Goal: Task Accomplishment & Management: Use online tool/utility

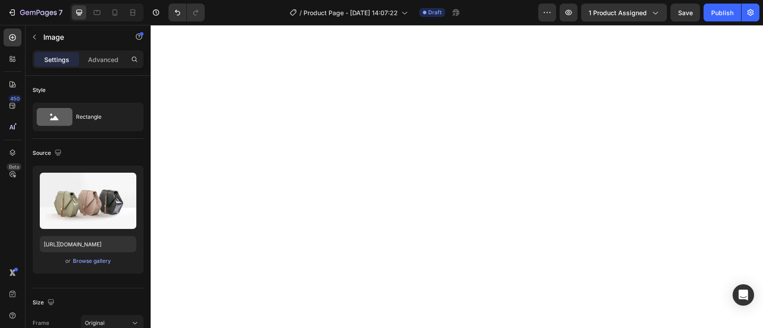
click at [93, 261] on div "Browse gallery" at bounding box center [92, 261] width 38 height 8
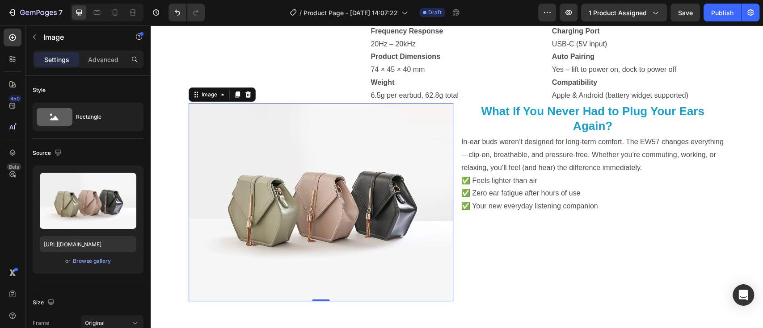
click at [97, 261] on div "Browse gallery" at bounding box center [92, 261] width 38 height 8
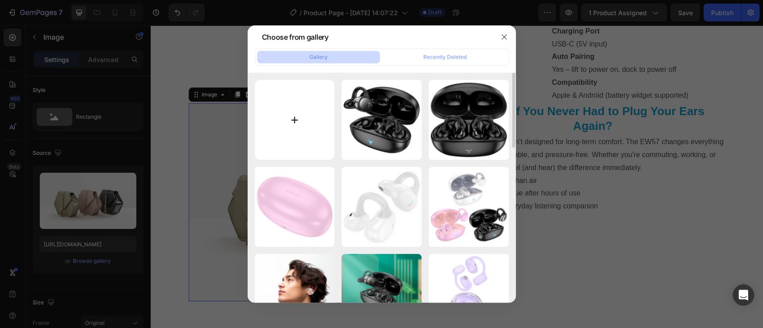
click at [296, 122] on input "file" at bounding box center [295, 120] width 80 height 80
type input "C:\fakepath\hoco-ew57-auspicious-clip-on-tws-headset-charging-port.jpg"
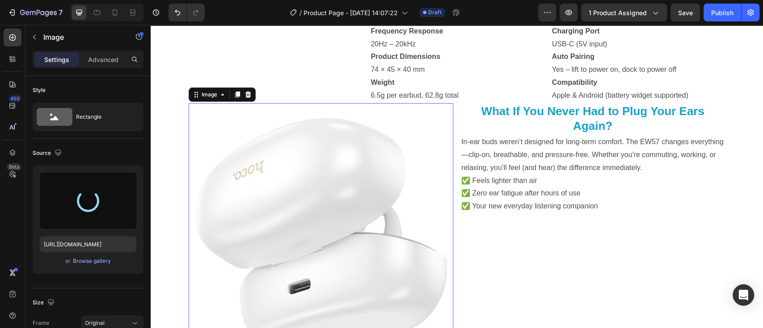
type input "[URL][DOMAIN_NAME]"
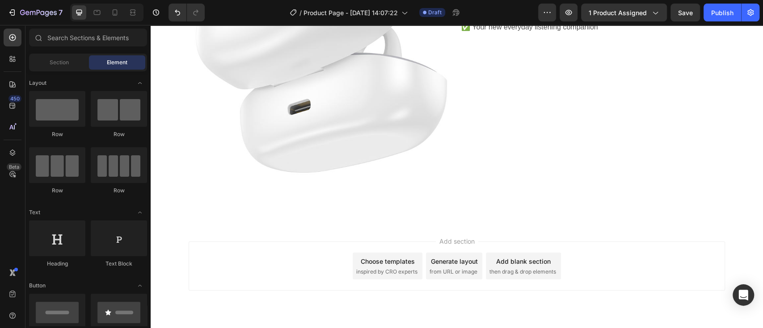
scroll to position [2142, 0]
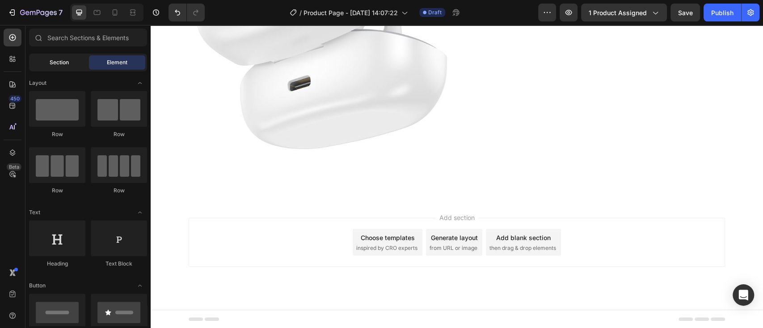
click at [49, 64] on div "Section" at bounding box center [59, 62] width 56 height 14
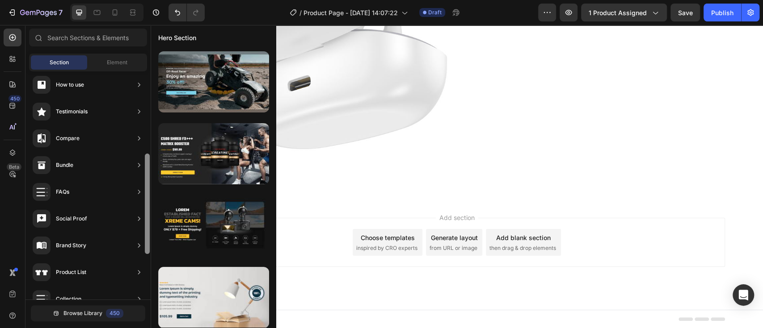
scroll to position [185, 0]
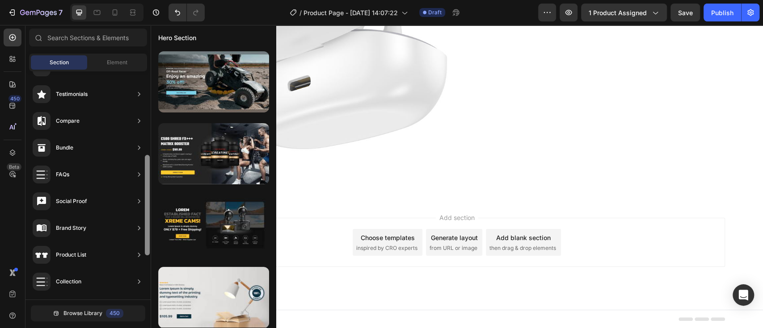
drag, startPoint x: 147, startPoint y: 128, endPoint x: 145, endPoint y: 210, distance: 82.3
click at [145, 210] on div at bounding box center [147, 205] width 5 height 101
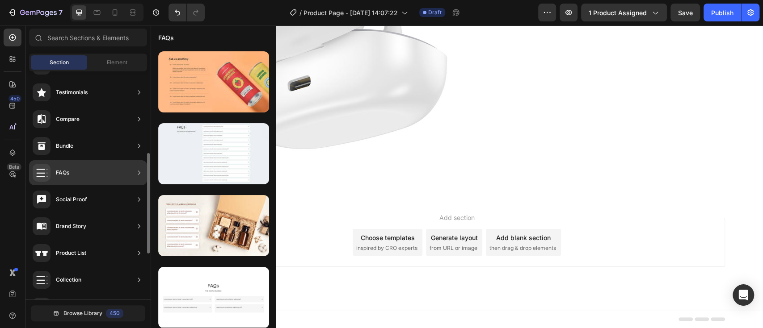
click at [135, 175] on icon at bounding box center [139, 172] width 9 height 9
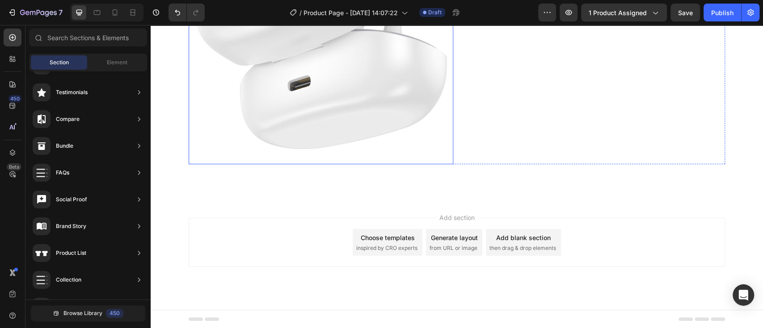
scroll to position [0, 0]
drag, startPoint x: 277, startPoint y: 215, endPoint x: 265, endPoint y: 83, distance: 132.8
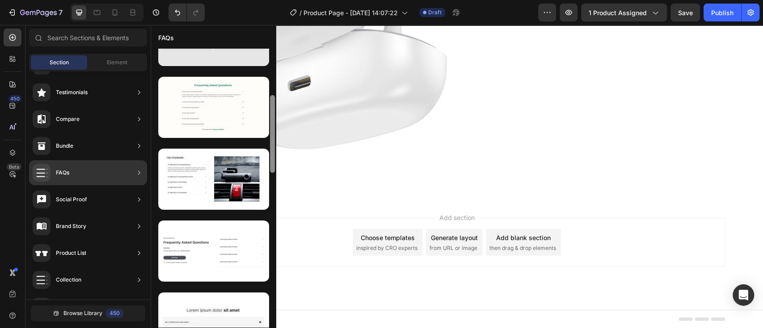
scroll to position [189, 0]
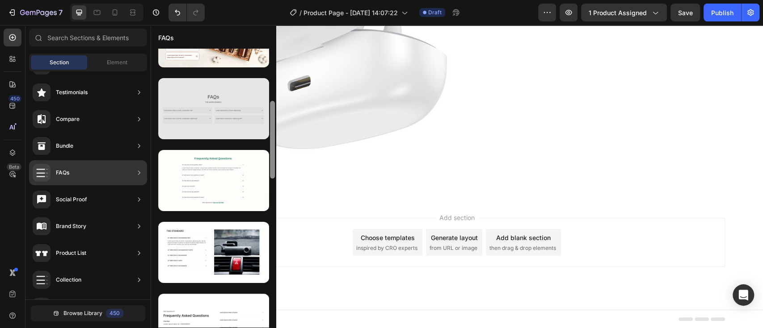
click at [221, 114] on div at bounding box center [213, 108] width 111 height 61
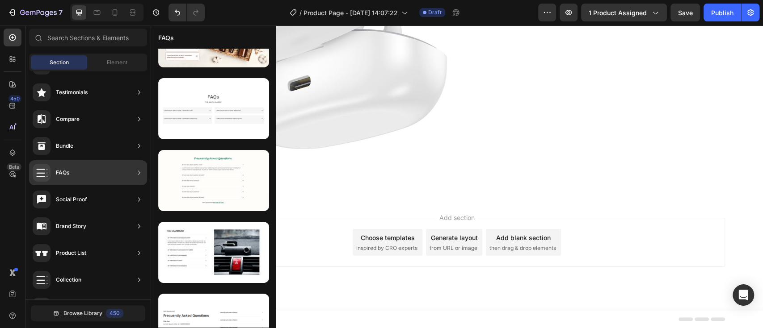
drag, startPoint x: 371, startPoint y: 139, endPoint x: 434, endPoint y: 223, distance: 105.1
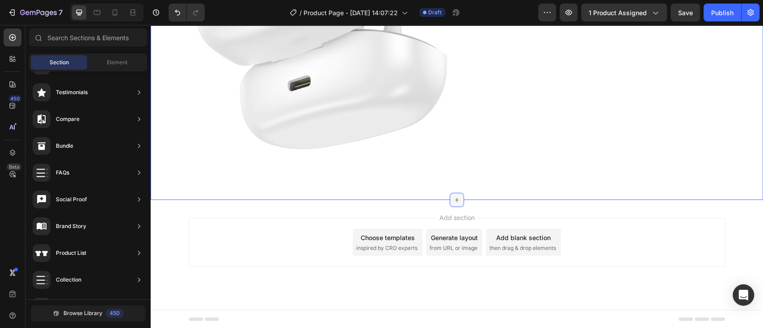
click at [452, 195] on div at bounding box center [457, 200] width 14 height 14
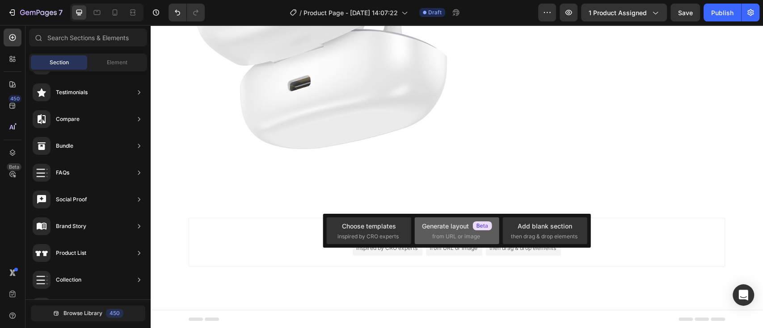
click at [455, 234] on span "from URL or image" at bounding box center [456, 237] width 48 height 8
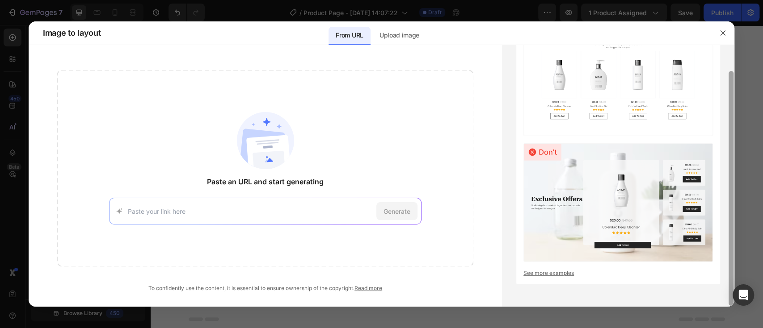
scroll to position [16, 0]
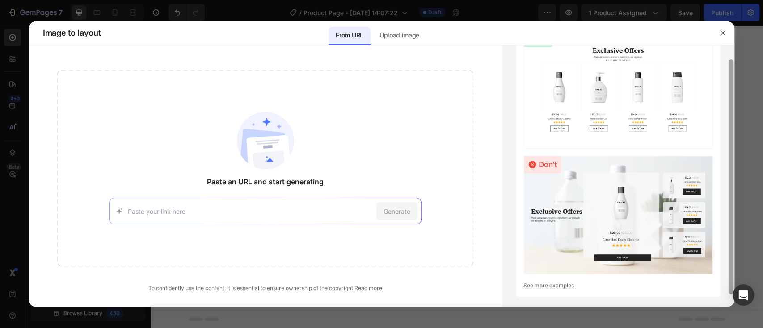
drag, startPoint x: 731, startPoint y: 96, endPoint x: 727, endPoint y: 105, distance: 10.5
click at [728, 105] on div at bounding box center [731, 176] width 7 height 262
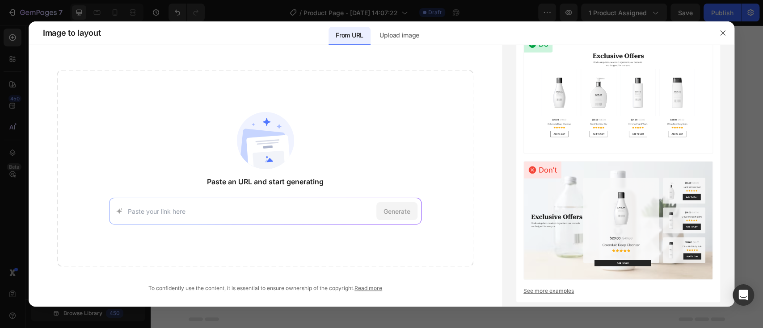
click at [724, 30] on icon "button" at bounding box center [722, 32] width 7 height 7
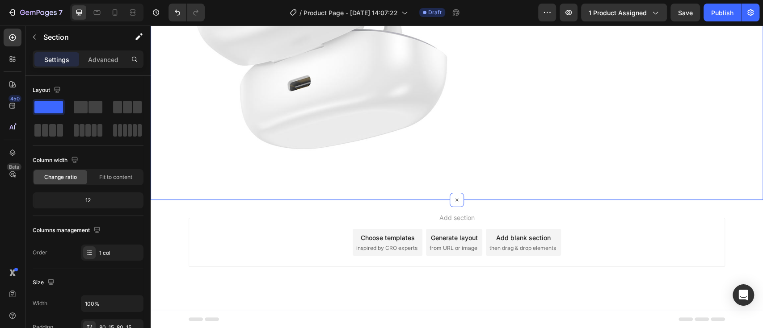
click at [475, 7] on div "/ Product Page - [DATE] 14:07:22 Draft" at bounding box center [375, 13] width 326 height 18
drag, startPoint x: 199, startPoint y: 129, endPoint x: 450, endPoint y: 199, distance: 260.5
click at [34, 34] on icon "button" at bounding box center [34, 37] width 7 height 7
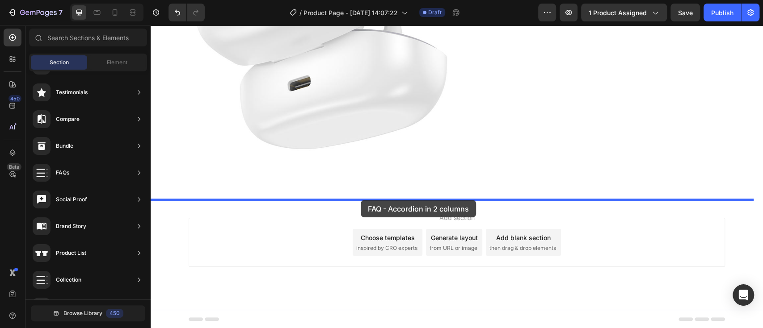
drag, startPoint x: 356, startPoint y: 134, endPoint x: 361, endPoint y: 200, distance: 66.3
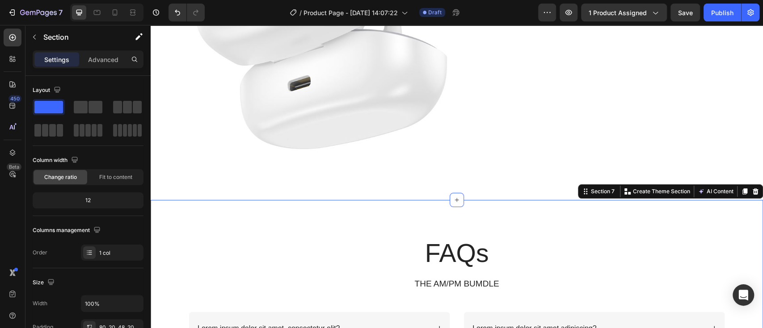
scroll to position [2286, 0]
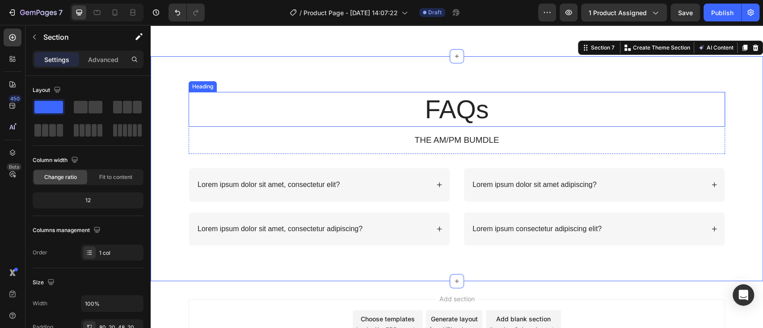
drag, startPoint x: 501, startPoint y: 116, endPoint x: 493, endPoint y: 109, distance: 10.8
click at [501, 116] on h2 "FAQs" at bounding box center [457, 109] width 536 height 35
click at [493, 109] on h2 "FAQs" at bounding box center [457, 109] width 536 height 35
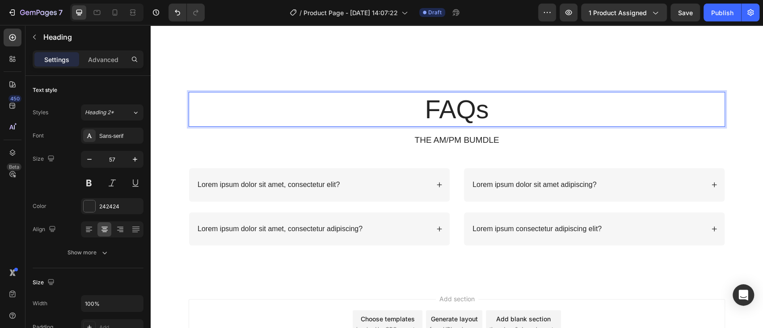
click at [489, 108] on p "FAQs" at bounding box center [456, 109] width 534 height 33
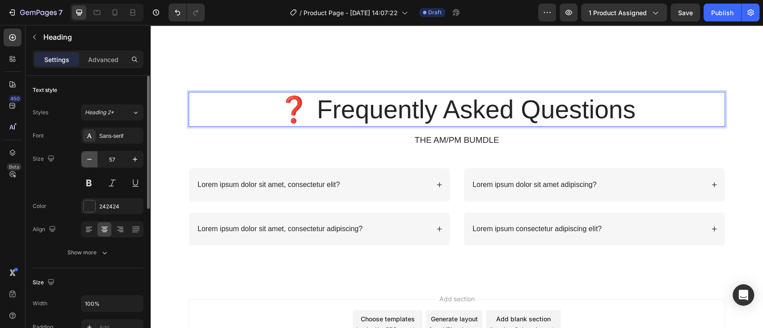
click at [90, 159] on icon "button" at bounding box center [89, 159] width 4 height 1
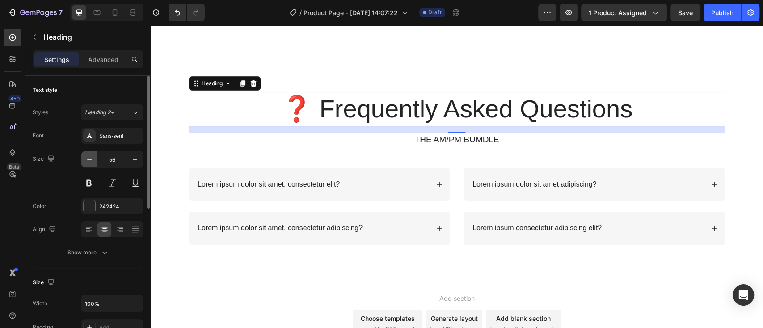
click at [90, 159] on icon "button" at bounding box center [89, 159] width 4 height 1
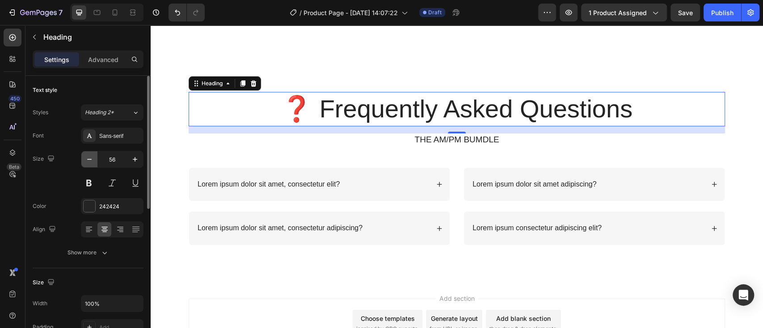
click at [90, 159] on icon "button" at bounding box center [89, 159] width 4 height 1
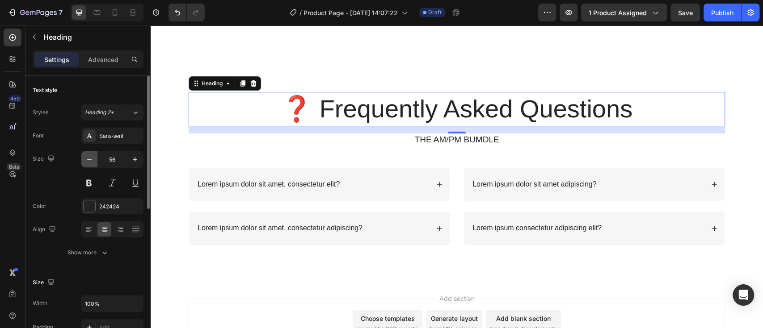
click at [90, 159] on icon "button" at bounding box center [89, 159] width 4 height 1
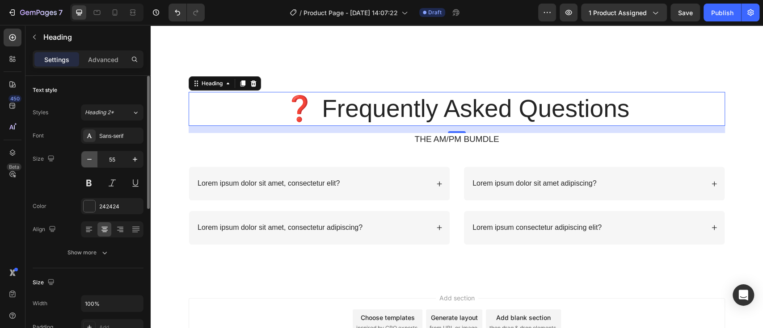
click at [90, 159] on icon "button" at bounding box center [89, 159] width 4 height 1
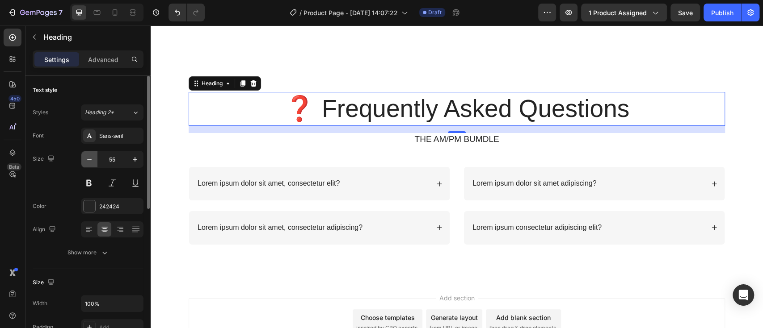
click at [90, 159] on icon "button" at bounding box center [89, 159] width 4 height 1
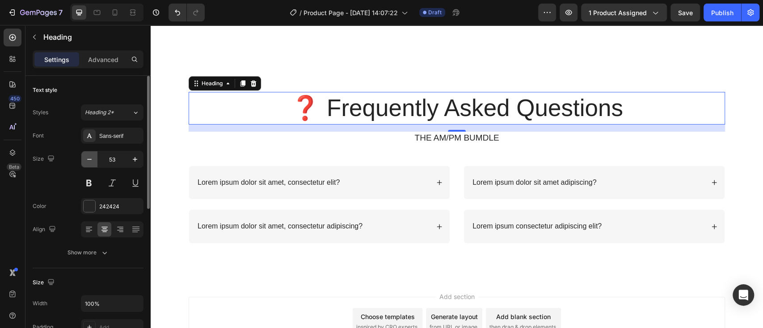
click at [86, 160] on icon "button" at bounding box center [89, 159] width 9 height 9
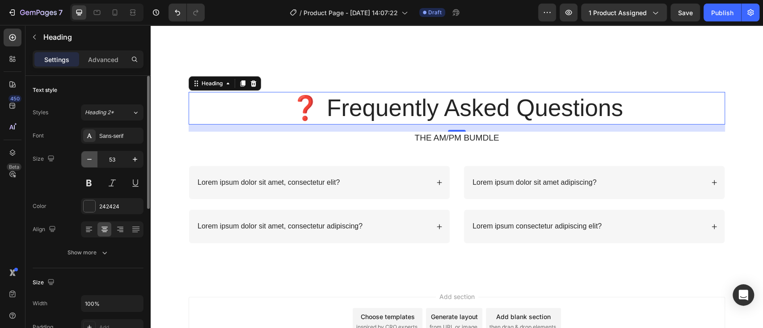
click at [86, 160] on icon "button" at bounding box center [89, 159] width 9 height 9
click at [88, 160] on icon "button" at bounding box center [89, 159] width 9 height 9
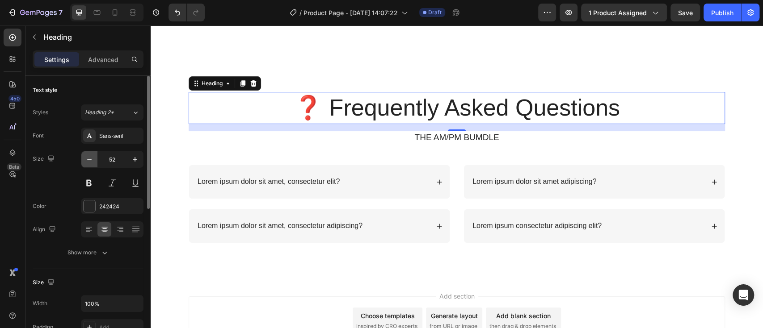
click at [88, 160] on icon "button" at bounding box center [89, 159] width 9 height 9
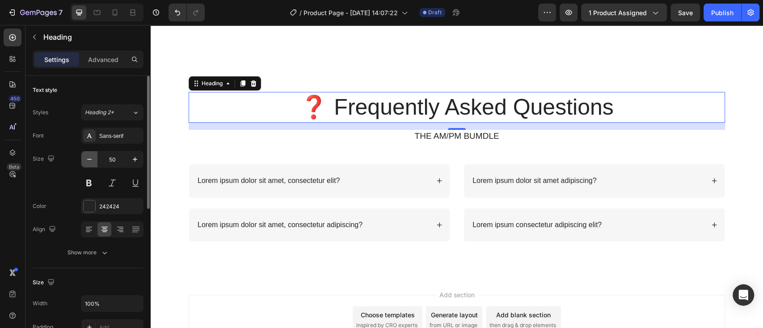
click at [88, 160] on icon "button" at bounding box center [89, 159] width 9 height 9
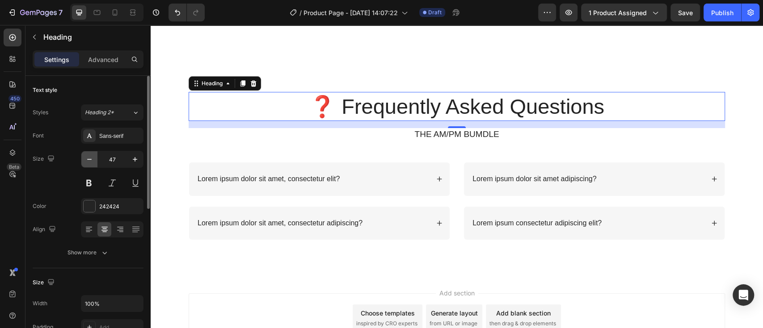
click at [88, 160] on icon "button" at bounding box center [89, 159] width 9 height 9
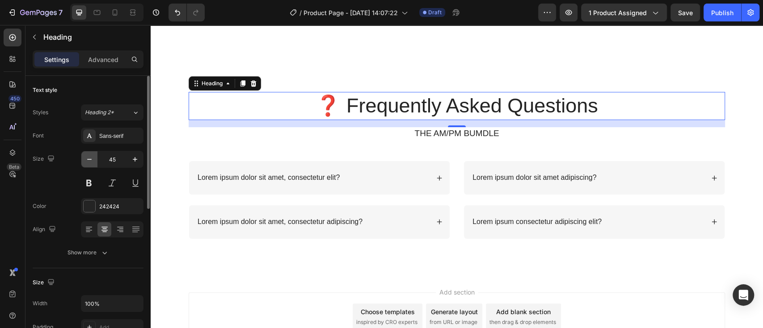
click at [88, 160] on icon "button" at bounding box center [89, 159] width 9 height 9
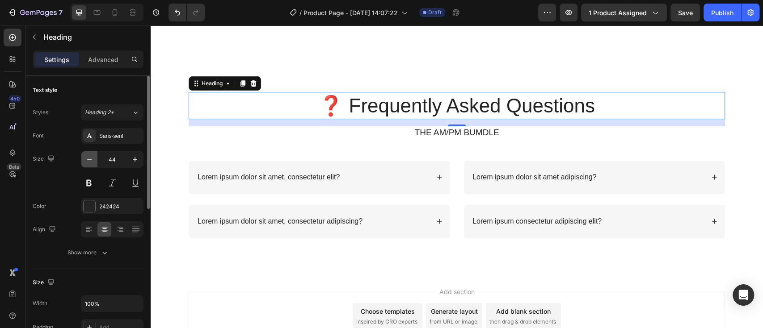
click at [88, 160] on icon "button" at bounding box center [89, 159] width 9 height 9
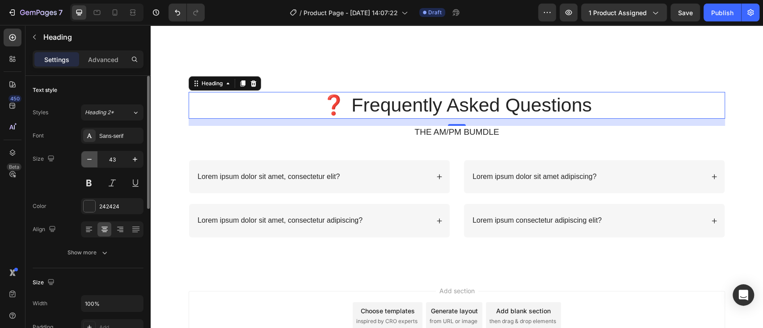
click at [88, 160] on icon "button" at bounding box center [89, 159] width 9 height 9
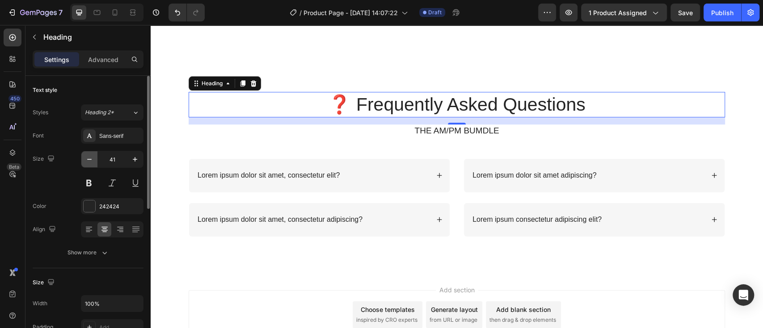
click at [88, 160] on icon "button" at bounding box center [89, 159] width 9 height 9
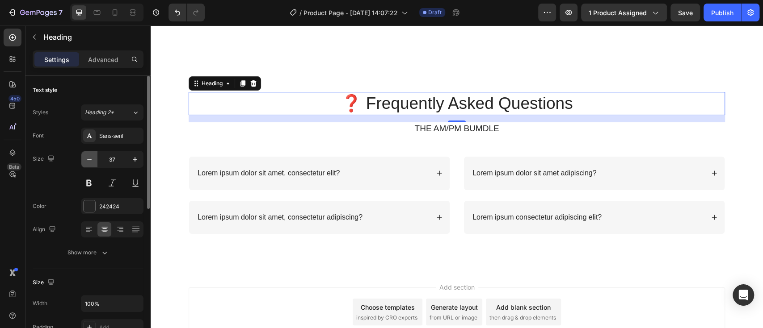
click at [88, 160] on icon "button" at bounding box center [89, 159] width 9 height 9
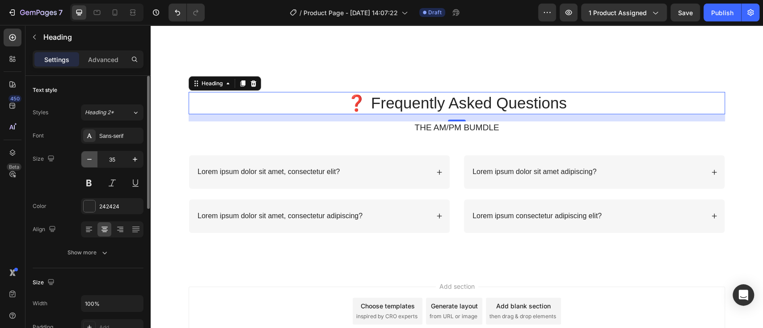
click at [88, 160] on icon "button" at bounding box center [89, 159] width 9 height 9
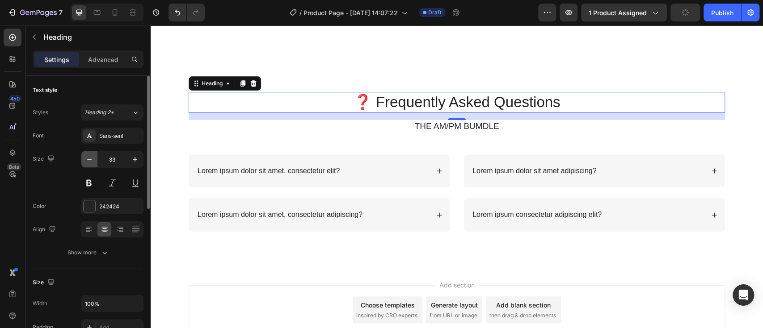
type input "32"
click at [90, 181] on button at bounding box center [89, 183] width 16 height 16
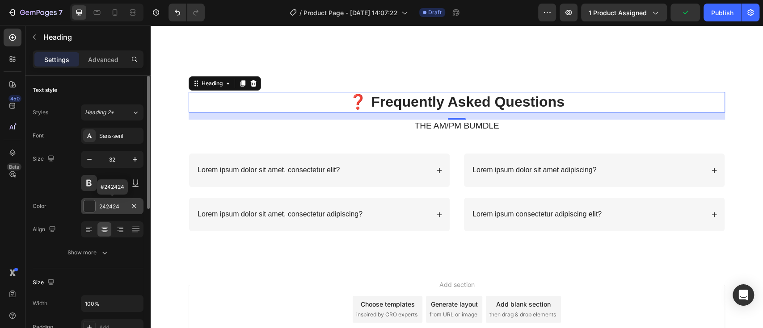
click at [89, 206] on div at bounding box center [90, 207] width 12 height 12
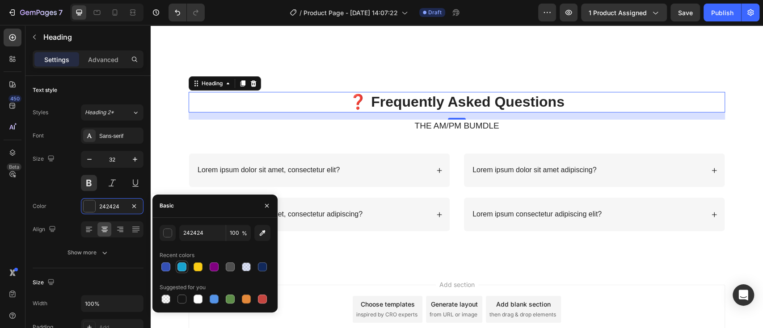
click at [182, 268] on div at bounding box center [181, 267] width 9 height 9
type input "18A1CD"
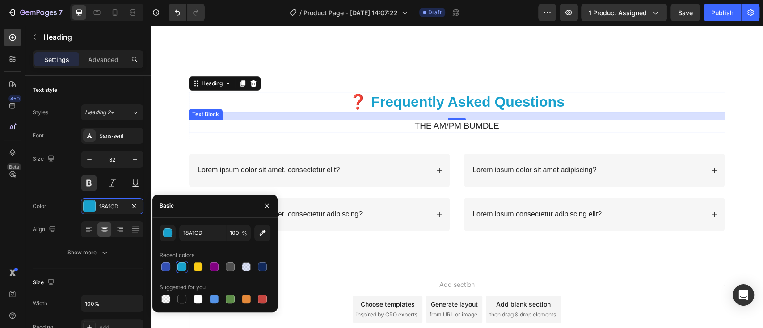
click at [490, 126] on p "THE AM/PM BUMDLE" at bounding box center [456, 126] width 534 height 11
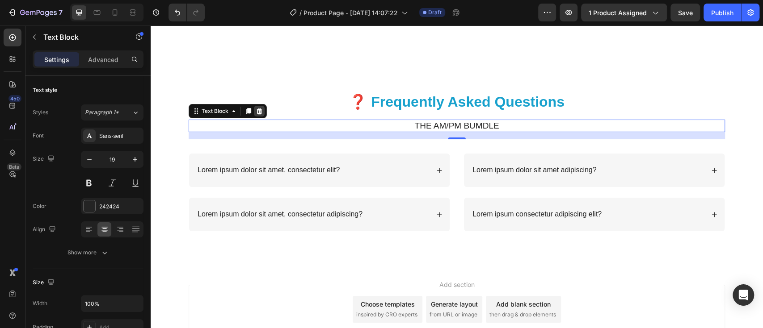
click at [257, 111] on icon at bounding box center [260, 111] width 6 height 6
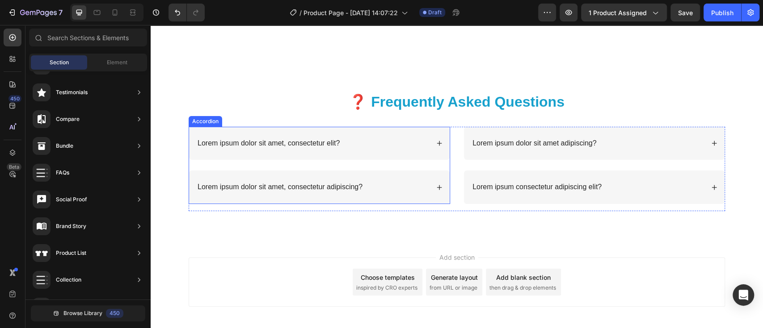
click at [332, 143] on p "Lorem ipsum dolor sit amet, consectetur elit?" at bounding box center [269, 143] width 142 height 9
click at [332, 141] on p "Lorem ipsum dolor sit amet, consectetur elit?" at bounding box center [269, 143] width 142 height 9
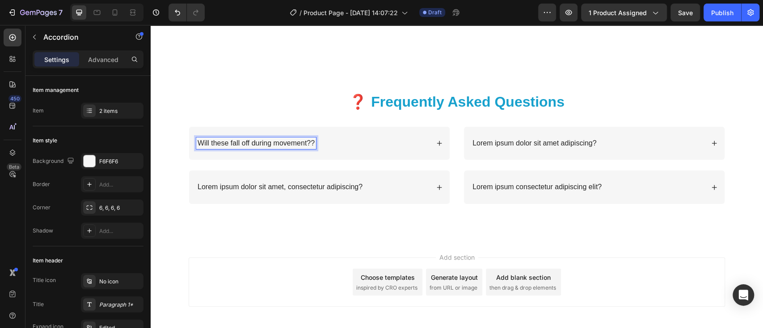
click at [436, 145] on icon at bounding box center [439, 143] width 6 height 6
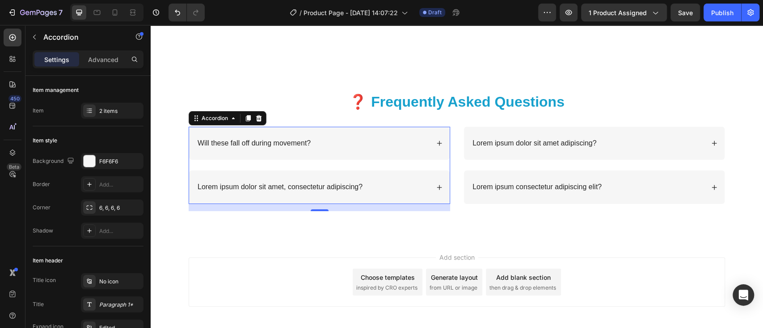
click at [437, 143] on icon at bounding box center [439, 143] width 5 height 5
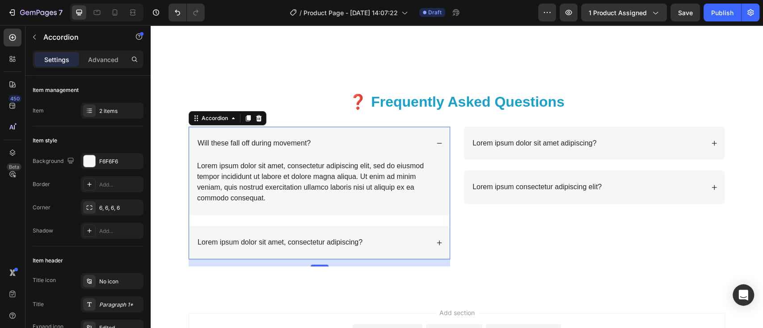
click at [272, 198] on div "Lorem ipsum dolor sit amet, consectetur adipiscing elit, sed do eiusmod tempor …" at bounding box center [319, 182] width 246 height 45
click at [264, 194] on div "Lorem ipsum dolor sit amet, consectetur adipiscing elit, sed do eiusmod tempor …" at bounding box center [319, 182] width 246 height 45
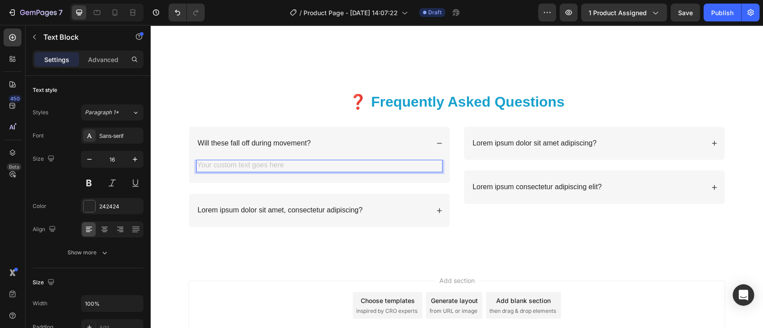
click at [202, 167] on div "Rich Text Editor. Editing area: main" at bounding box center [319, 166] width 246 height 13
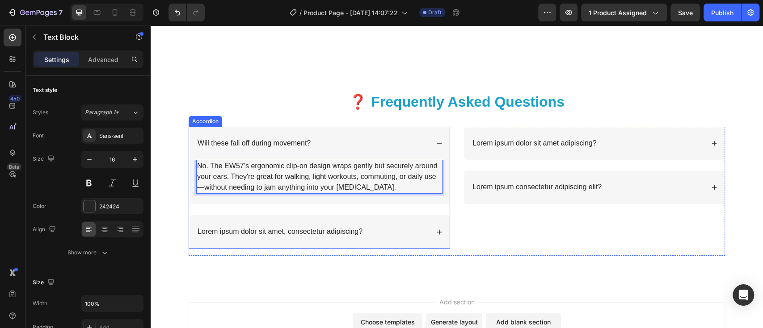
click at [437, 231] on icon at bounding box center [439, 232] width 5 height 5
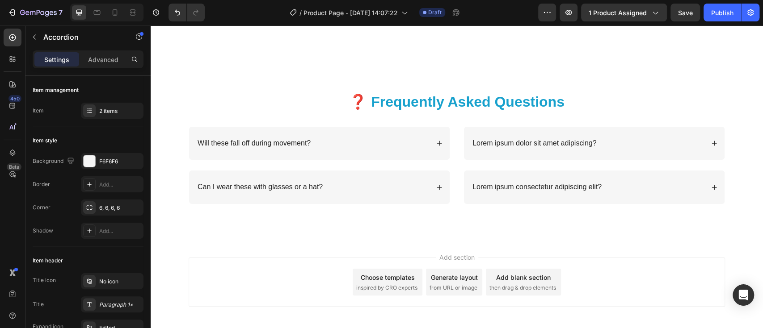
click at [437, 187] on icon at bounding box center [439, 187] width 5 height 5
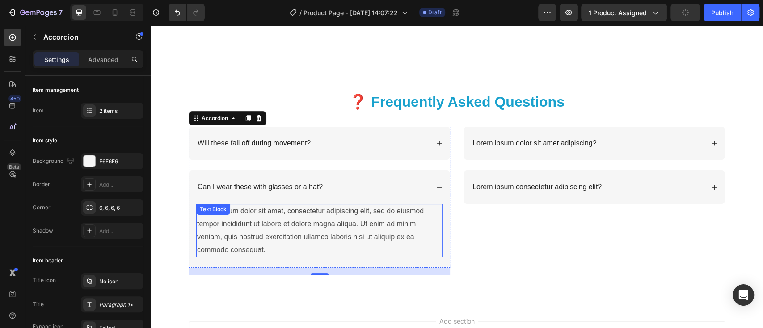
click at [261, 249] on div "Lorem ipsum dolor sit amet, consectetur adipiscing elit, sed do eiusmod tempor …" at bounding box center [319, 230] width 246 height 53
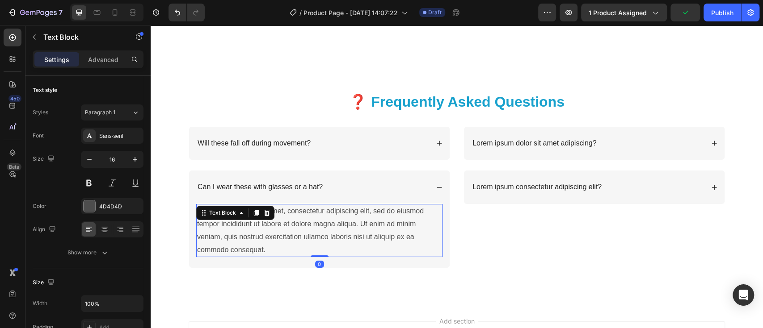
click at [260, 249] on div "Lorem ipsum dolor sit amet, consectetur adipiscing elit, sed do eiusmod tempor …" at bounding box center [319, 230] width 246 height 53
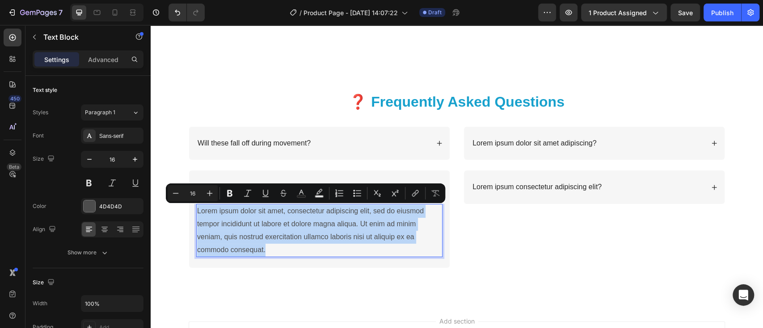
drag, startPoint x: 260, startPoint y: 248, endPoint x: 193, endPoint y: 209, distance: 77.6
click at [197, 209] on p "Lorem ipsum dolor sit amet, consectetur adipiscing elit, sed do eiusmod tempor …" at bounding box center [319, 230] width 244 height 51
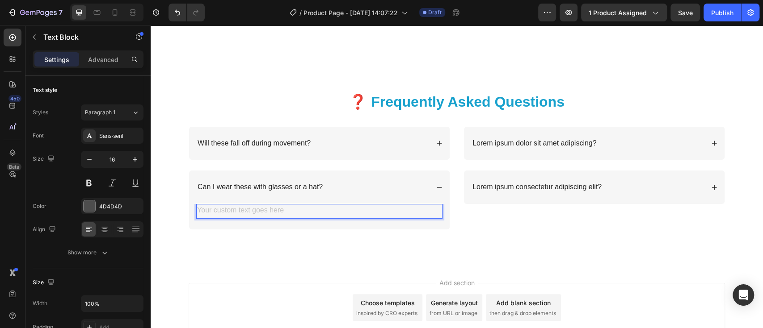
click at [198, 213] on div "Rich Text Editor. Editing area: main" at bounding box center [319, 211] width 246 height 15
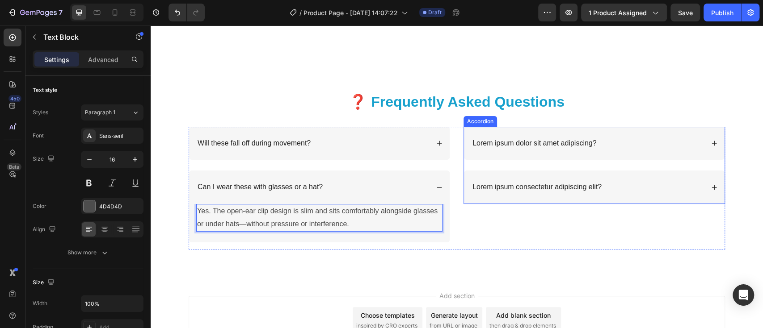
click at [588, 144] on p "Lorem ipsum dolor sit amet adipiscing?" at bounding box center [534, 143] width 124 height 9
click at [587, 141] on p "Lorem ipsum dolor sit amet adipiscing?" at bounding box center [534, 143] width 124 height 9
click at [586, 141] on p "Lorem ipsum dolor sit amet adipiscing?" at bounding box center [534, 143] width 124 height 9
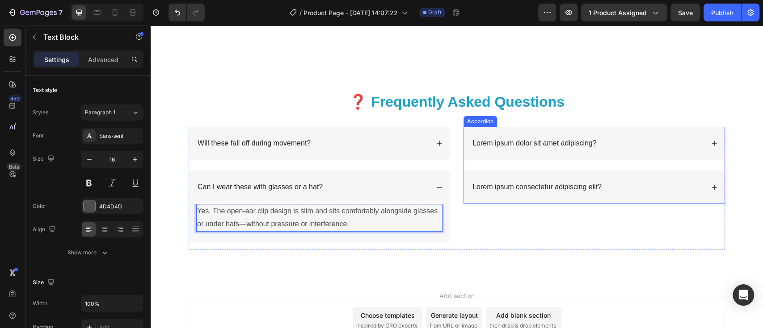
click at [585, 143] on p "Lorem ipsum dolor sit amet adipiscing?" at bounding box center [534, 143] width 124 height 9
click at [589, 143] on p "Lorem ipsum dolor sit amet adipiscing?" at bounding box center [534, 143] width 124 height 9
click at [711, 141] on icon at bounding box center [714, 143] width 6 height 6
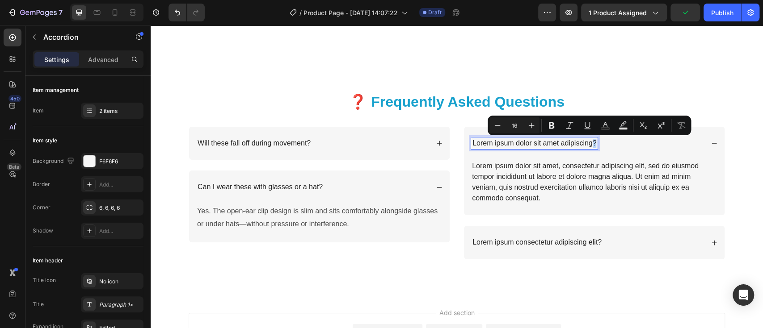
click at [587, 142] on p "Lorem ipsum dolor sit amet adipiscing?" at bounding box center [534, 143] width 124 height 9
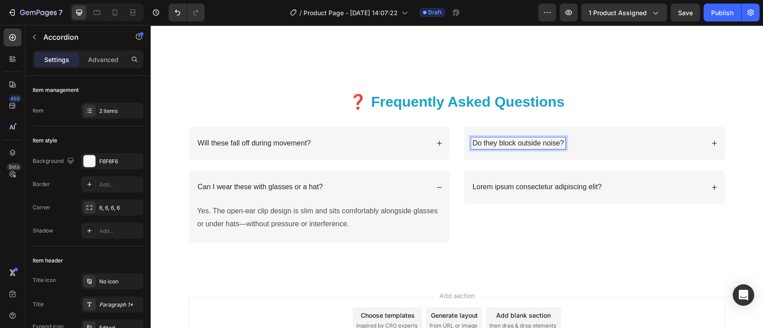
click at [712, 143] on icon at bounding box center [714, 143] width 5 height 5
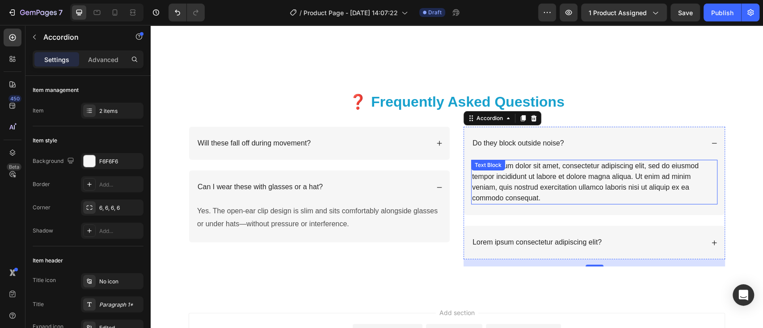
click at [540, 198] on div "Lorem ipsum dolor sit amet, consectetur adipiscing elit, sed do eiusmod tempor …" at bounding box center [594, 182] width 246 height 45
click at [543, 197] on div "Lorem ipsum dolor sit amet, consectetur adipiscing elit, sed do eiusmod tempor …" at bounding box center [594, 182] width 246 height 45
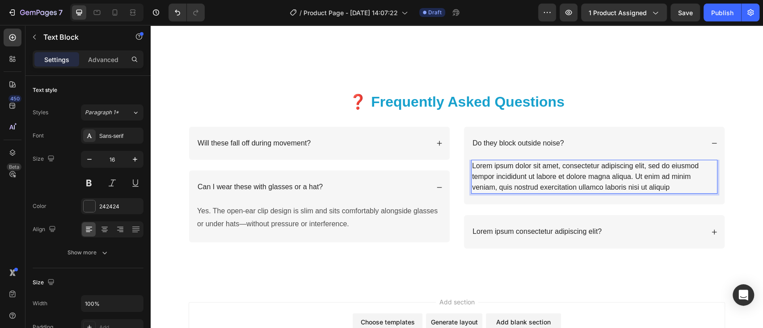
click at [655, 184] on div "Do they block outside noise? Lorem ipsum dolor sit amet, consectetur adipiscing…" at bounding box center [593, 188] width 261 height 122
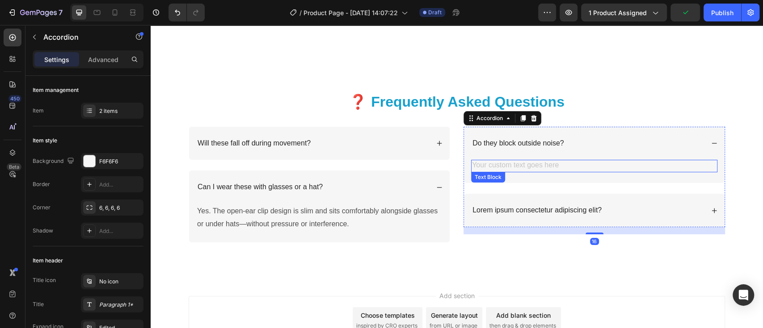
click at [481, 165] on div "Rich Text Editor. Editing area: main" at bounding box center [594, 166] width 246 height 13
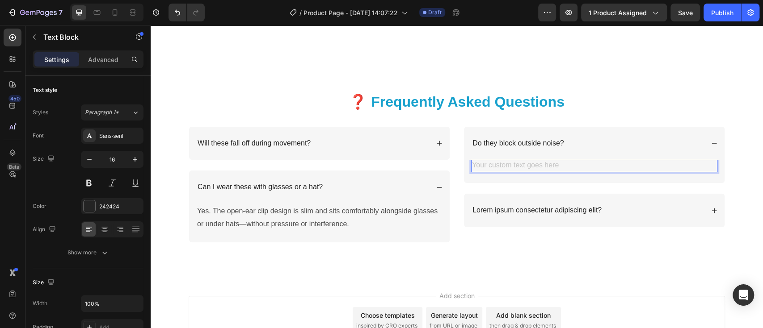
click at [476, 166] on div "Rich Text Editor. Editing area: main" at bounding box center [594, 166] width 246 height 13
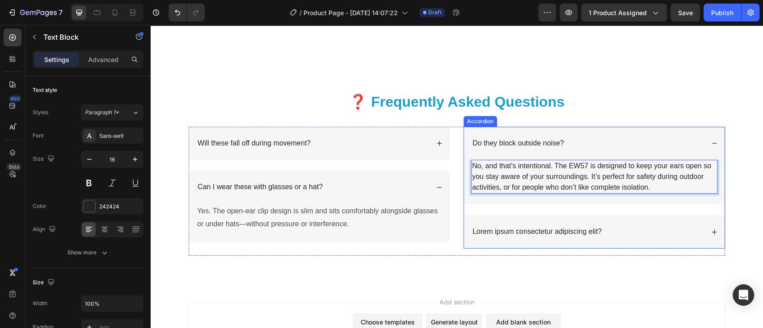
click at [623, 228] on div "Lorem ipsum consectetur adipiscing elit?" at bounding box center [587, 232] width 233 height 12
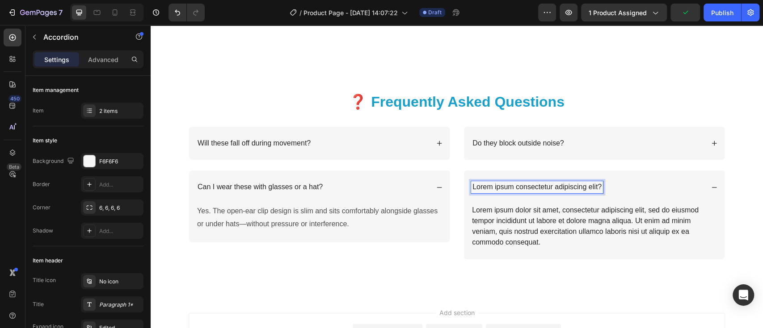
click at [594, 187] on p "Lorem ipsum consectetur adipiscing elit?" at bounding box center [536, 187] width 129 height 9
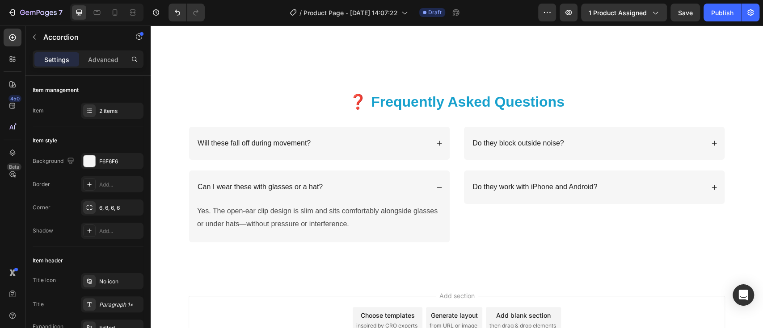
click at [711, 188] on icon at bounding box center [714, 188] width 6 height 6
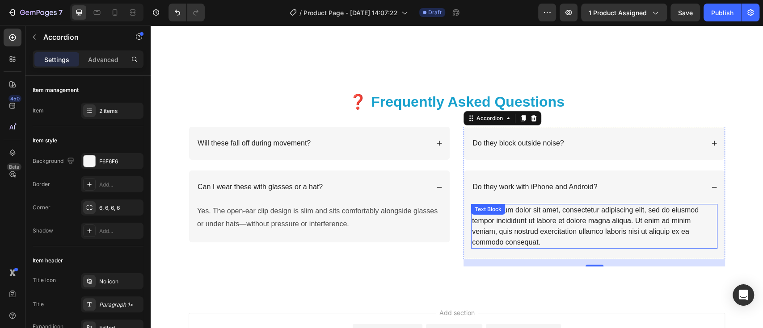
click at [542, 244] on div "Lorem ipsum dolor sit amet, consectetur adipiscing elit, sed do eiusmod tempor …" at bounding box center [594, 226] width 246 height 45
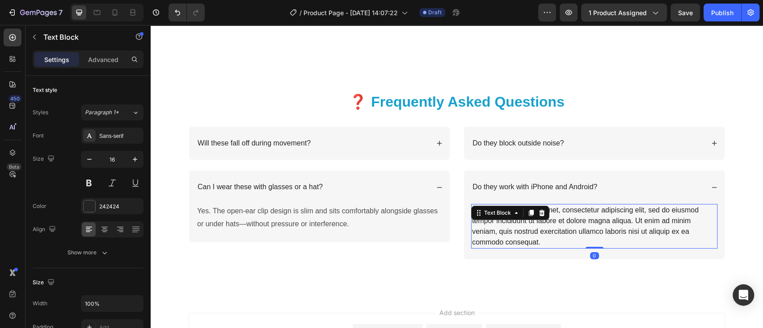
click at [536, 241] on div "Lorem ipsum dolor sit amet, consectetur adipiscing elit, sed do eiusmod tempor …" at bounding box center [594, 226] width 246 height 45
click at [476, 210] on div "Do they block outside noise? Do they work with iPhone and Android? Lorem ipsum …" at bounding box center [593, 197] width 261 height 140
click at [532, 240] on div "Do they block outside noise? Do they work with iPhone and Android? Lorem ipsum …" at bounding box center [593, 197] width 261 height 140
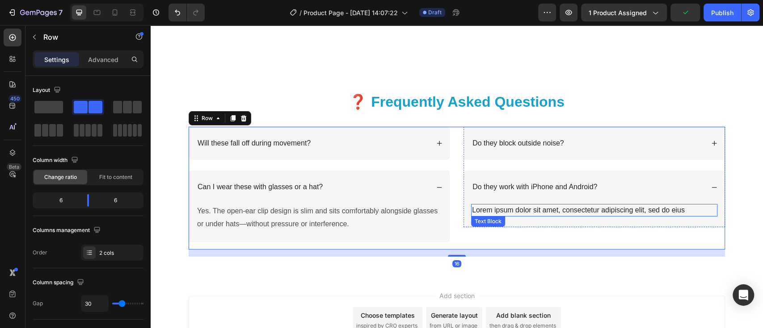
click at [687, 208] on p "Lorem ipsum dolor sit amet, consectetur adipiscing elit, sed do eius" at bounding box center [594, 210] width 244 height 11
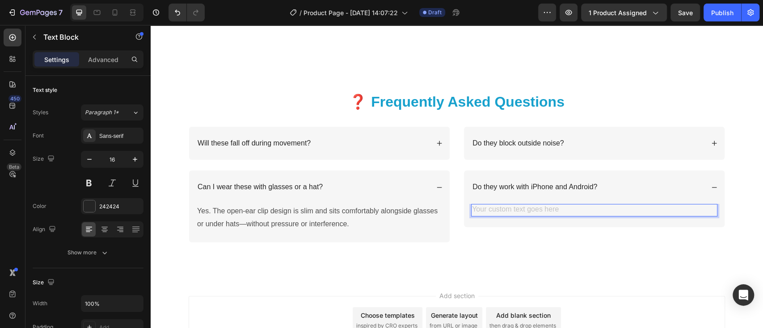
click at [475, 208] on div "Rich Text Editor. Editing area: main" at bounding box center [594, 210] width 246 height 13
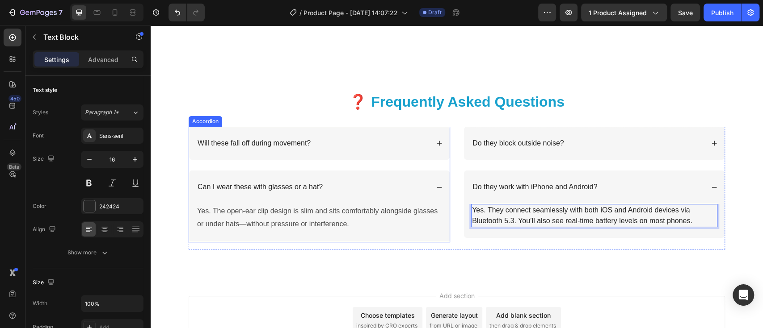
click at [436, 142] on icon at bounding box center [439, 143] width 6 height 6
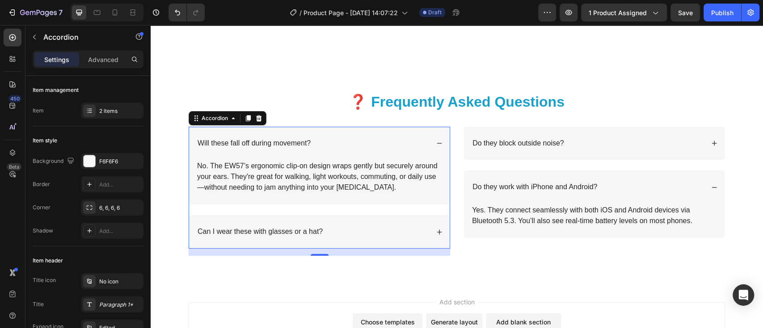
drag, startPoint x: 242, startPoint y: 120, endPoint x: 231, endPoint y: 246, distance: 126.1
click at [231, 246] on div "Will these fall off during movement? No. The EW57’s ergonomic clip-on design wr…" at bounding box center [319, 188] width 261 height 122
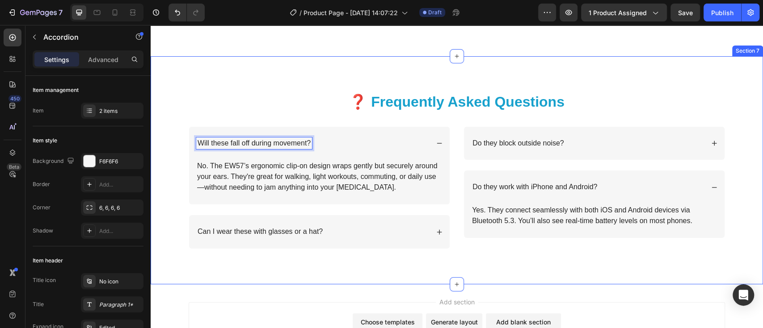
click at [310, 118] on div "❓ Frequently Asked Questions Heading Row Will these fall off during movement? N…" at bounding box center [457, 177] width 594 height 171
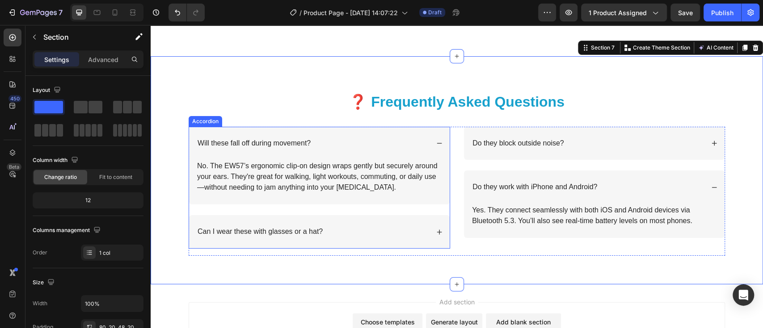
click at [436, 143] on icon at bounding box center [439, 143] width 6 height 6
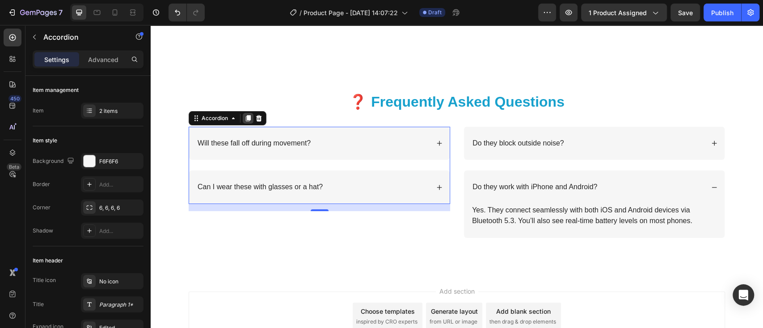
click at [246, 118] on icon at bounding box center [248, 118] width 5 height 6
drag, startPoint x: 245, startPoint y: 118, endPoint x: 306, endPoint y: 205, distance: 105.6
click at [306, 205] on div "Will these fall off during movement? Can I wear these with glasses or a hat? Ac…" at bounding box center [319, 166] width 261 height 78
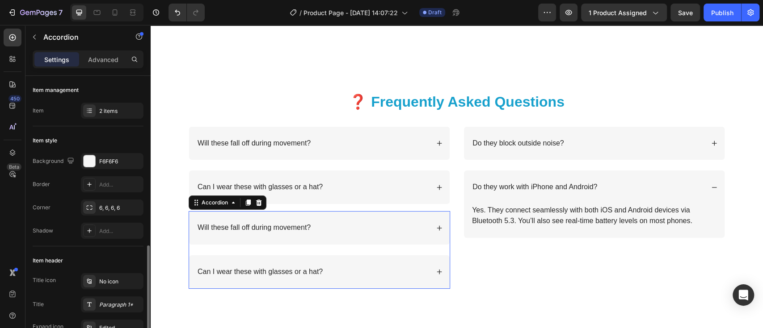
scroll to position [128, 0]
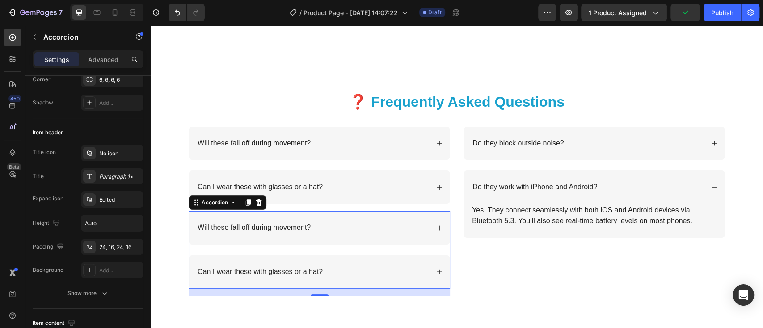
click at [302, 228] on p "Will these fall off during movement?" at bounding box center [254, 227] width 113 height 9
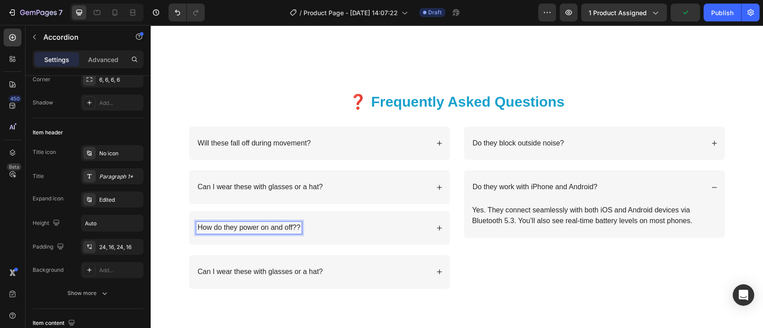
click at [197, 240] on div "How do they power on and off??" at bounding box center [319, 228] width 261 height 34
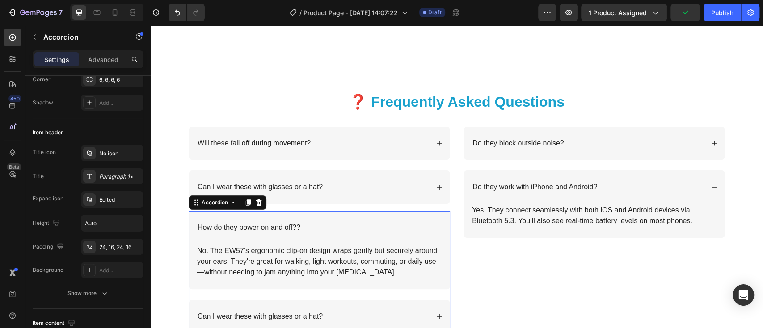
click at [294, 228] on p "How do they power on and off??" at bounding box center [249, 227] width 103 height 9
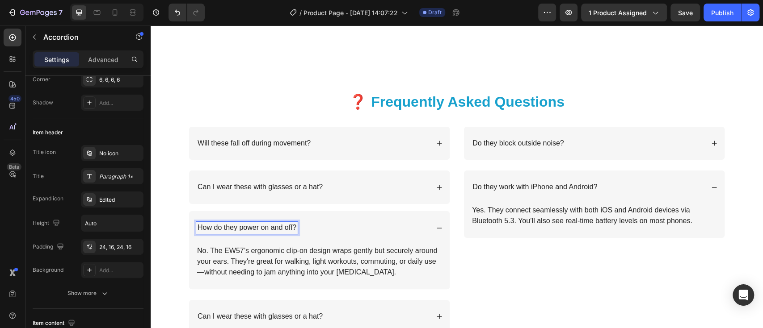
click at [367, 272] on p "No. The EW57’s ergonomic clip-on design wraps gently but securely around your e…" at bounding box center [319, 262] width 244 height 32
click at [366, 272] on p "No. The EW57’s ergonomic clip-on design wraps gently but securely around your e…" at bounding box center [319, 262] width 244 height 32
click at [359, 272] on p "No. The EW57’s ergonomic clip-on design wraps gently but securely around your e…" at bounding box center [319, 262] width 244 height 32
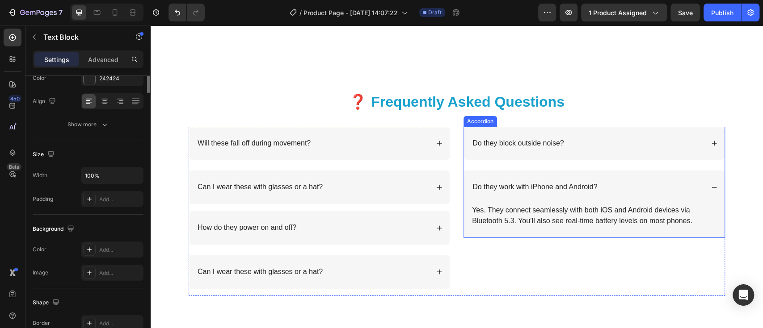
scroll to position [0, 0]
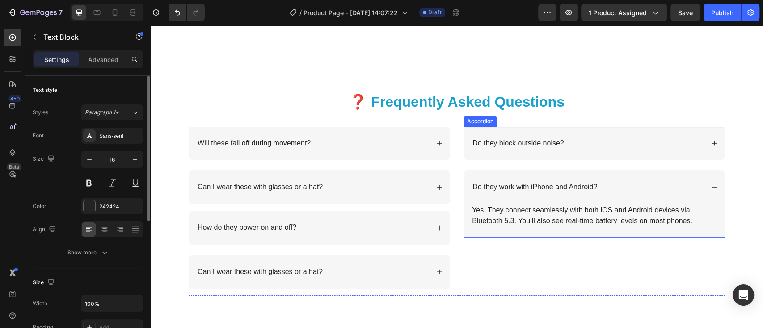
click at [437, 227] on icon at bounding box center [439, 228] width 5 height 5
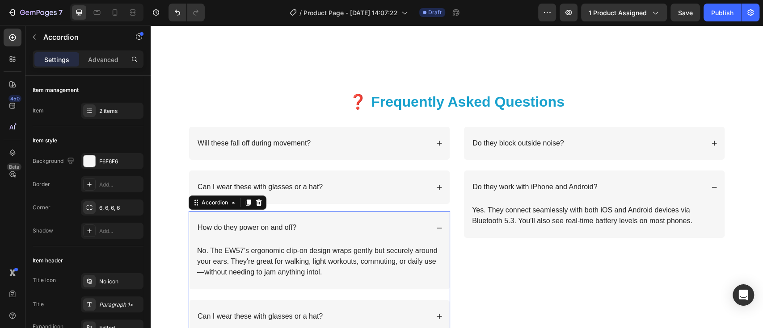
click at [317, 272] on p "No. The EW57’s ergonomic clip-on design wraps gently but securely around your e…" at bounding box center [319, 262] width 244 height 32
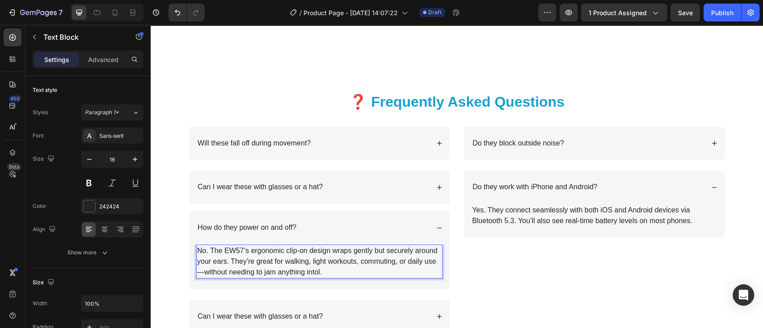
click at [311, 270] on p "No. The EW57’s ergonomic clip-on design wraps gently but securely around your e…" at bounding box center [319, 262] width 244 height 32
click at [199, 246] on p "No. The EW57’s ergonomic clip-on design wraps gently but securely around your e…" at bounding box center [319, 262] width 244 height 32
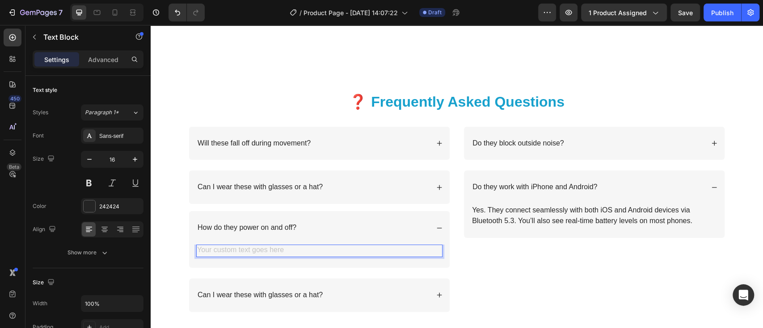
click at [199, 250] on div "Rich Text Editor. Editing area: main" at bounding box center [319, 251] width 246 height 13
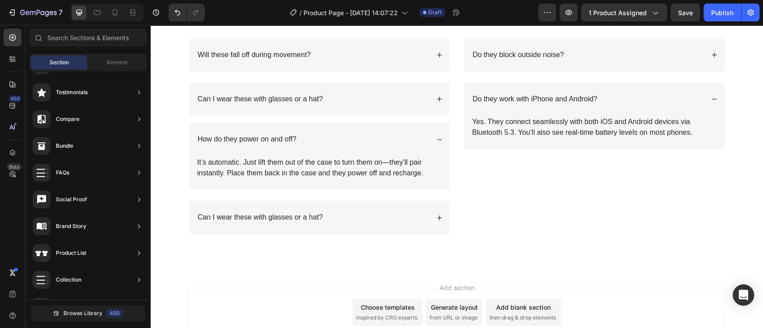
scroll to position [2367, 0]
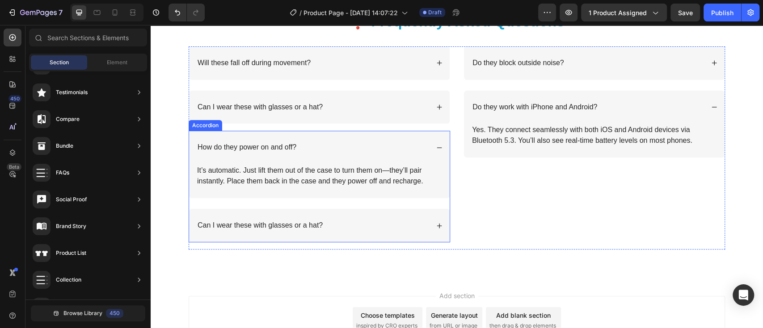
click at [436, 223] on icon at bounding box center [439, 226] width 6 height 6
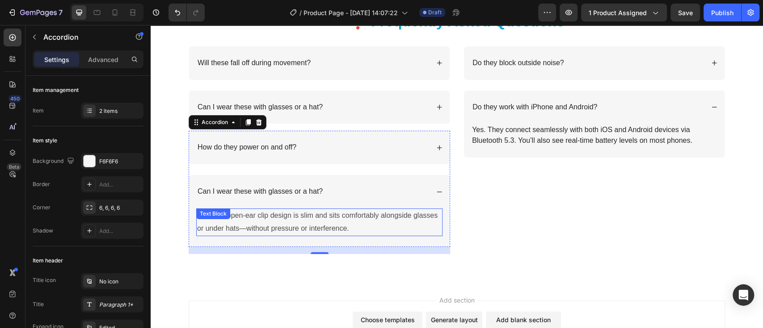
click at [364, 222] on p "Yes. The open-ear clip design is slim and sits comfortably alongside glasses or…" at bounding box center [319, 223] width 244 height 26
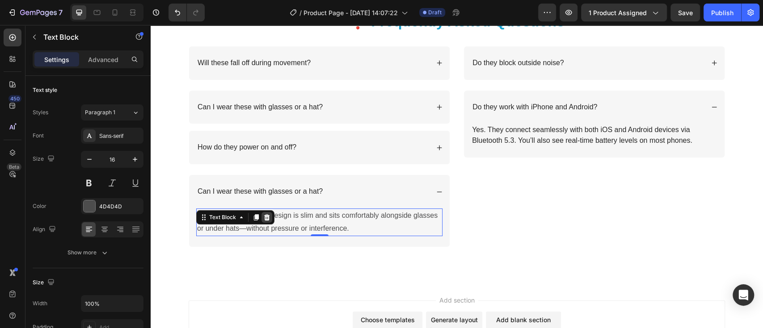
click at [264, 217] on icon at bounding box center [267, 218] width 6 height 6
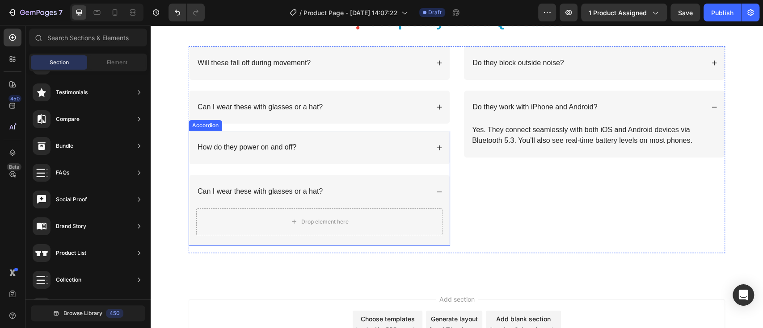
click at [304, 191] on p "Can I wear these with glasses or a hat?" at bounding box center [260, 191] width 125 height 9
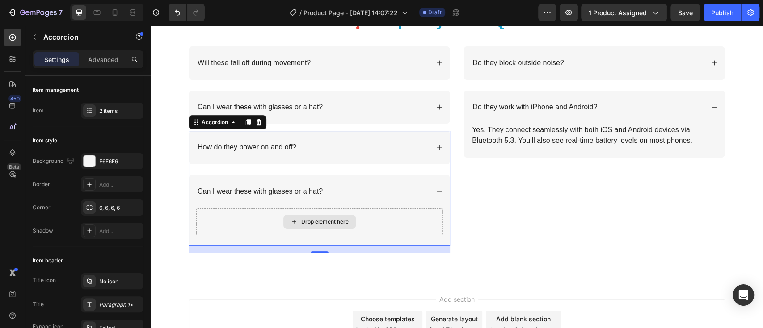
click at [412, 224] on div "Drop element here" at bounding box center [319, 222] width 246 height 27
click at [434, 187] on div "Can I wear these with glasses or a hat?" at bounding box center [319, 192] width 261 height 34
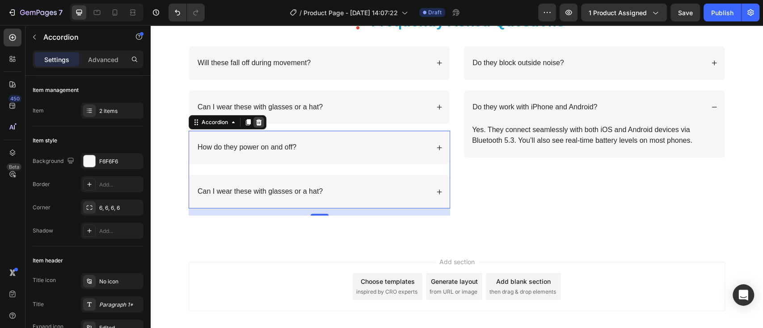
click at [257, 124] on icon at bounding box center [258, 122] width 7 height 7
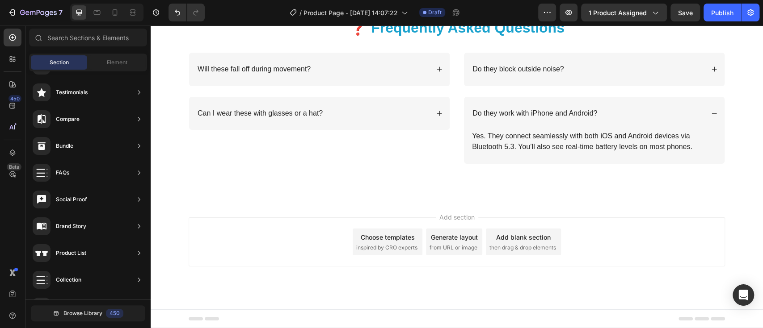
scroll to position [2360, 0]
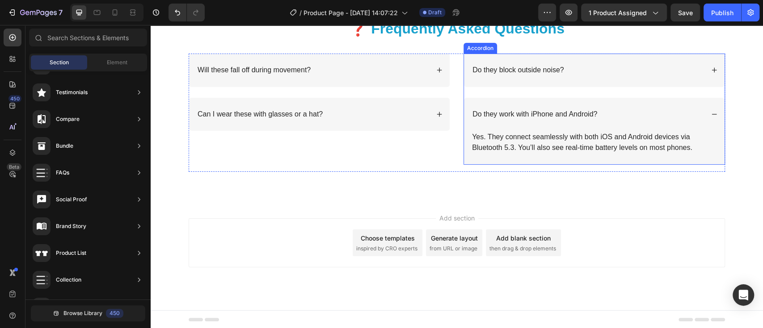
click at [711, 114] on icon at bounding box center [714, 114] width 6 height 6
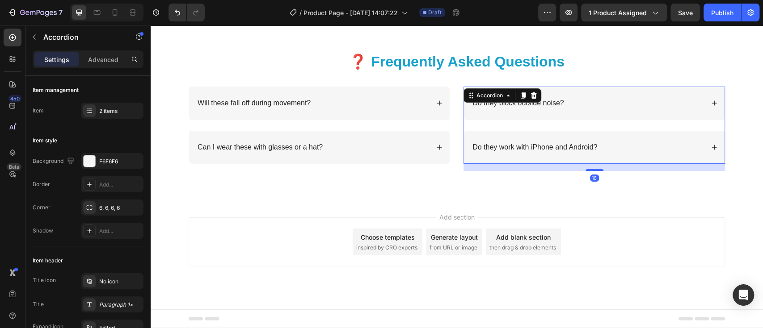
scroll to position [2326, 0]
click at [34, 36] on icon "button" at bounding box center [34, 37] width 3 height 5
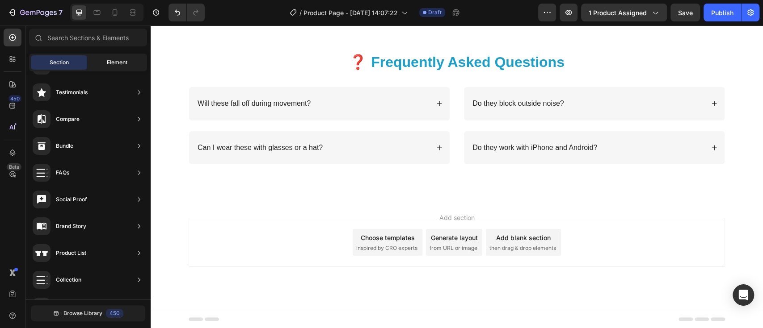
click at [120, 61] on span "Element" at bounding box center [117, 63] width 21 height 8
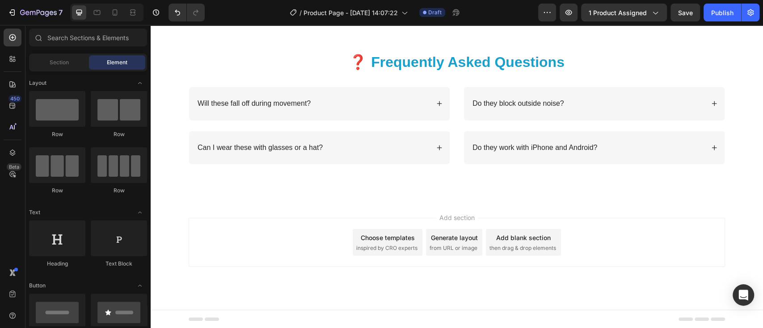
click at [89, 221] on div "Row Row Row Row" at bounding box center [88, 248] width 118 height 55
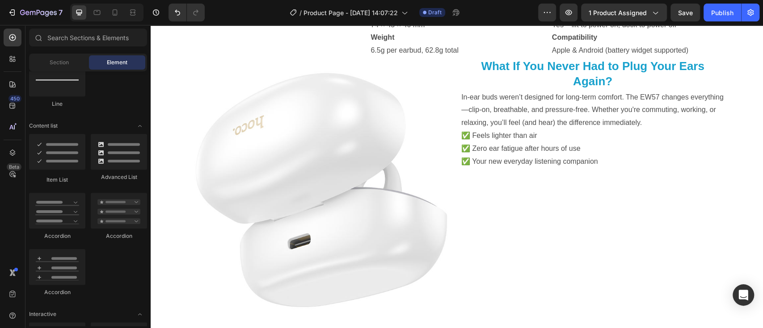
scroll to position [1921, 0]
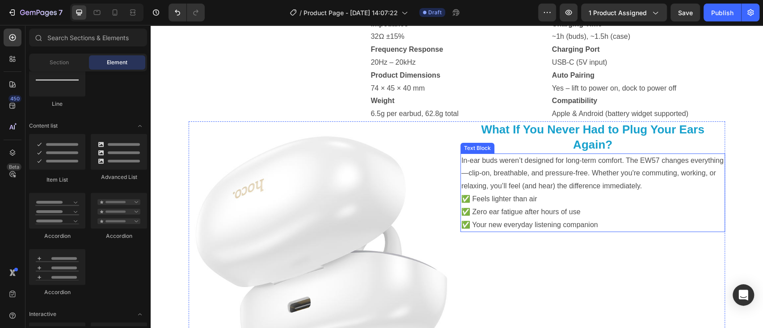
click at [599, 202] on p "✅ Feels lighter than air ✅ Zero ear fatigue after hours of use ✅ Your new every…" at bounding box center [592, 212] width 263 height 38
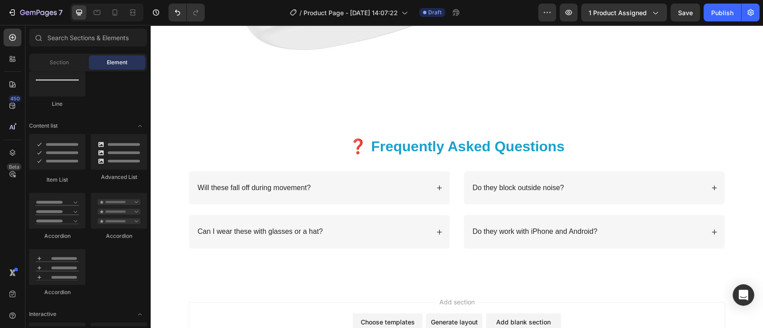
scroll to position [2293, 0]
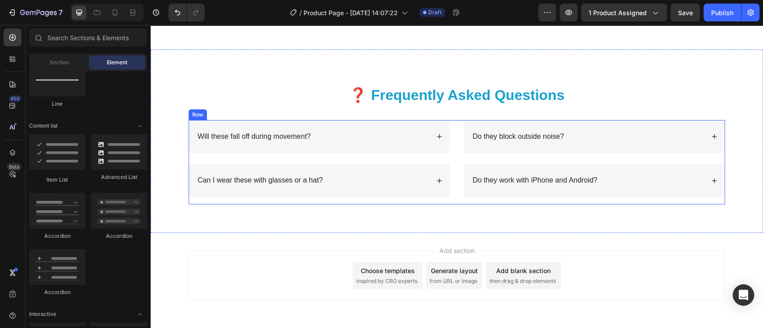
click at [457, 172] on div "Will these fall off during movement? Can I wear these with glasses or a hat? Ac…" at bounding box center [457, 162] width 536 height 85
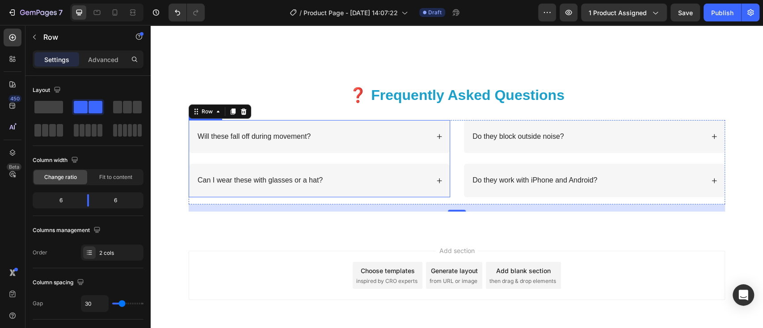
click at [366, 136] on div "Will these fall off during movement?" at bounding box center [312, 137] width 233 height 12
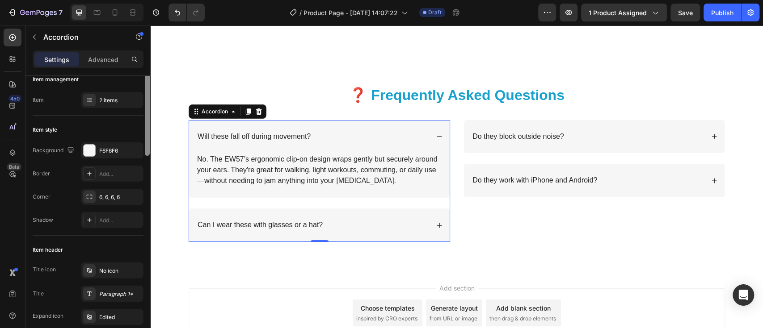
scroll to position [0, 0]
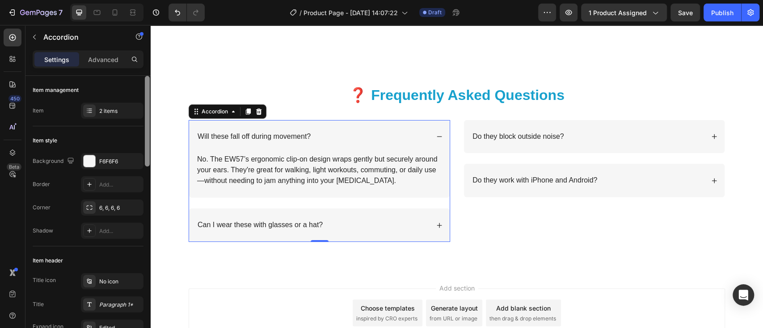
drag, startPoint x: 145, startPoint y: 147, endPoint x: 134, endPoint y: 122, distance: 27.2
click at [134, 122] on div "Item management Item 2 items Item style Background F6F6F6 Border Add... Corner …" at bounding box center [87, 215] width 125 height 278
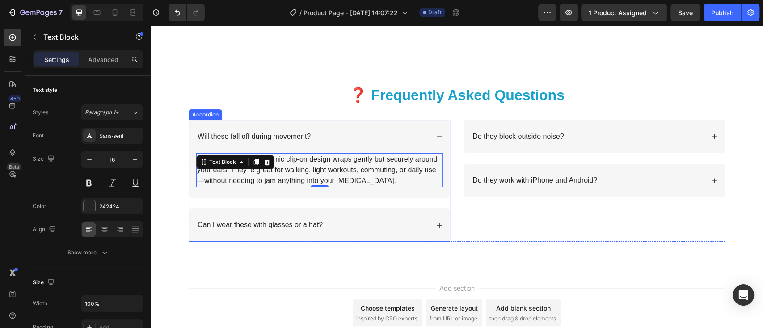
click at [436, 135] on icon at bounding box center [439, 137] width 6 height 6
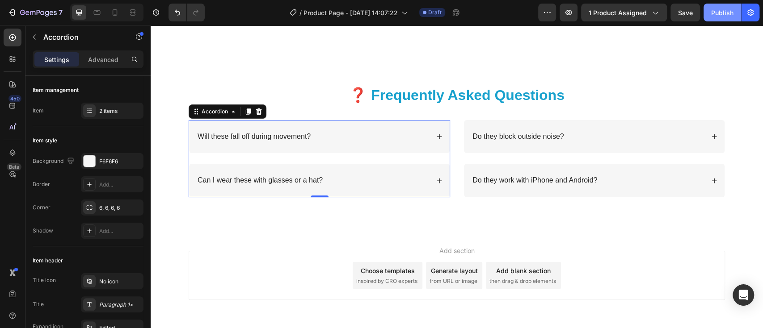
drag, startPoint x: 597, startPoint y: 41, endPoint x: 720, endPoint y: 9, distance: 127.4
click at [720, 9] on div "Publish" at bounding box center [722, 12] width 22 height 9
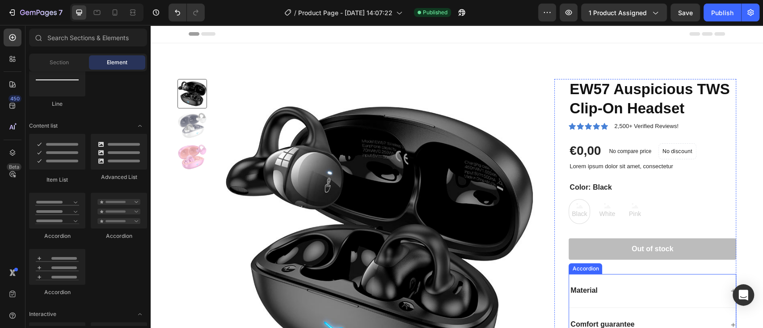
scroll to position [216, 0]
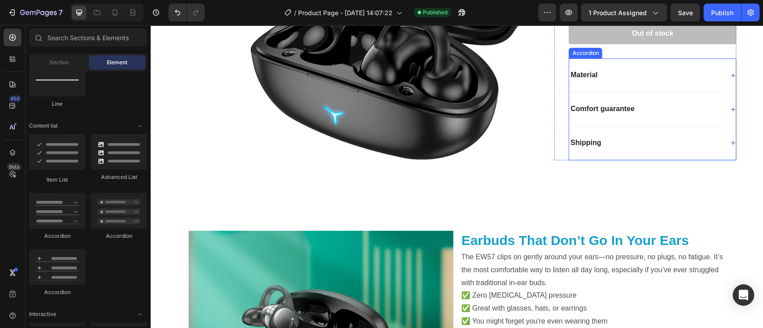
click at [569, 96] on div "Comfort guarantee" at bounding box center [652, 110] width 167 height 34
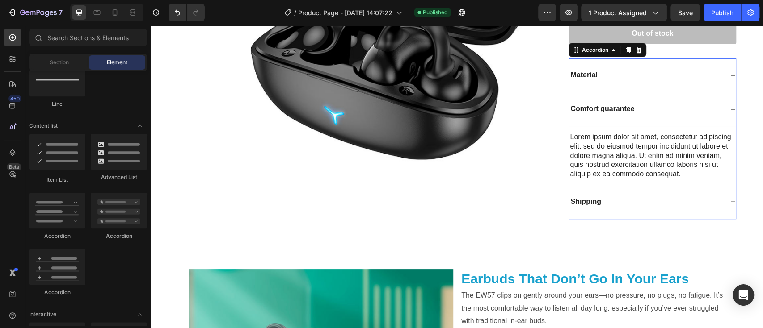
scroll to position [116, 0]
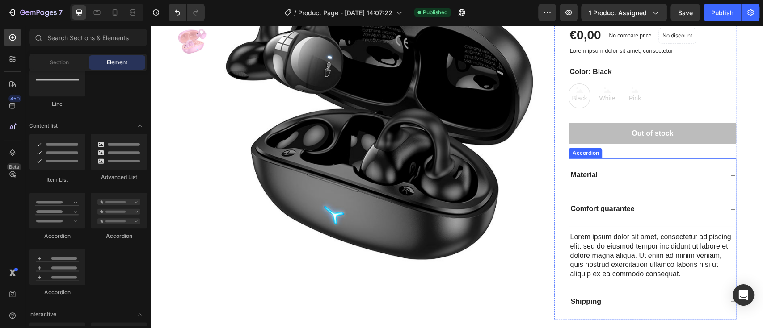
click at [639, 173] on div "Material" at bounding box center [646, 175] width 154 height 12
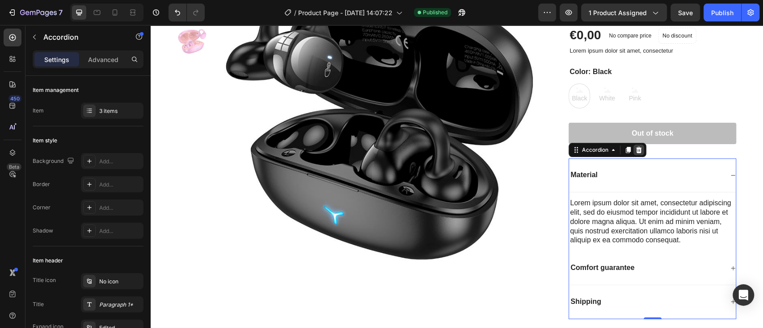
click at [636, 149] on icon at bounding box center [639, 150] width 6 height 6
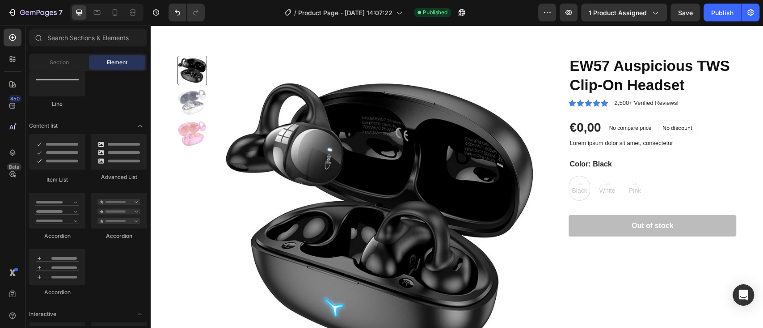
scroll to position [0, 0]
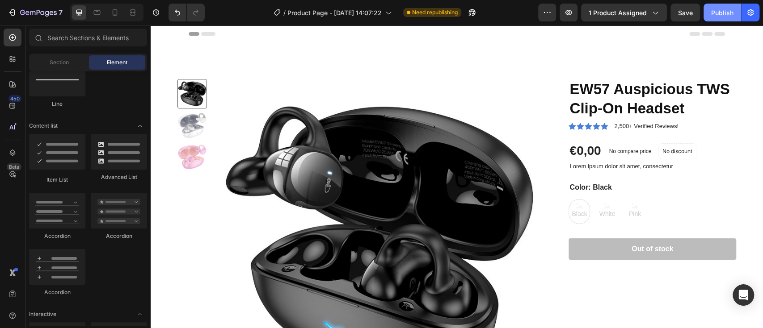
click at [718, 12] on div "Publish" at bounding box center [722, 12] width 22 height 9
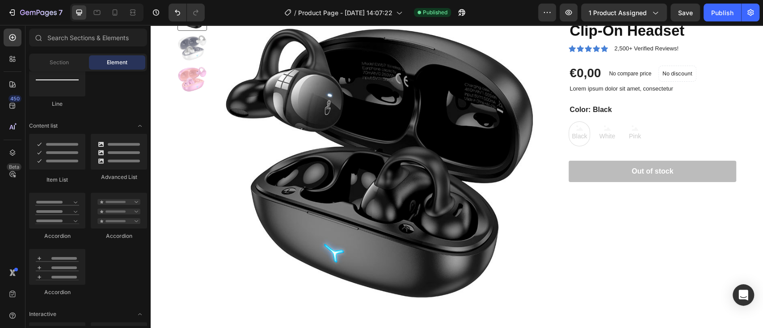
scroll to position [82, 0]
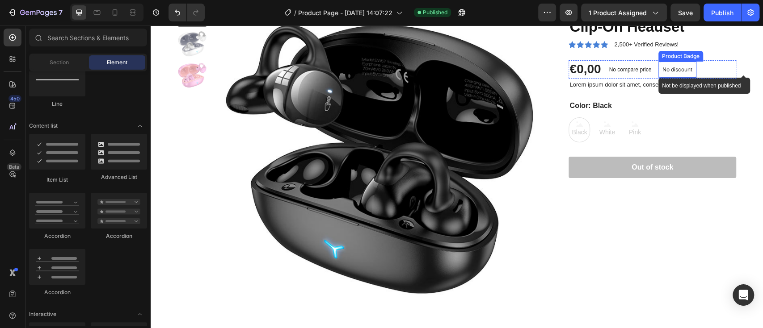
click at [669, 66] on p "No discount" at bounding box center [677, 70] width 30 height 8
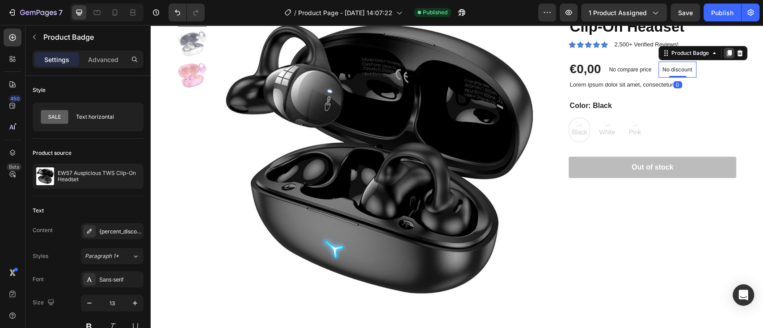
click at [727, 55] on icon at bounding box center [729, 53] width 5 height 6
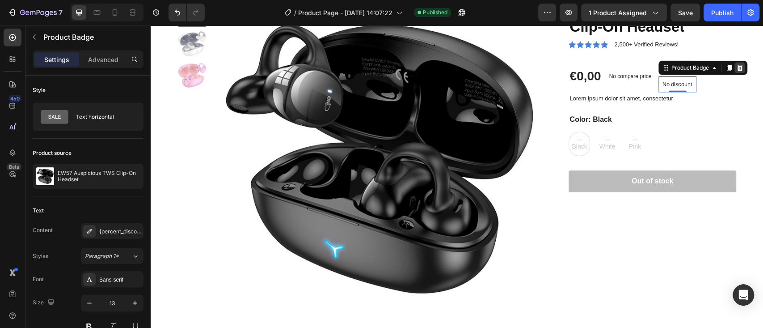
click at [736, 67] on icon at bounding box center [739, 67] width 7 height 7
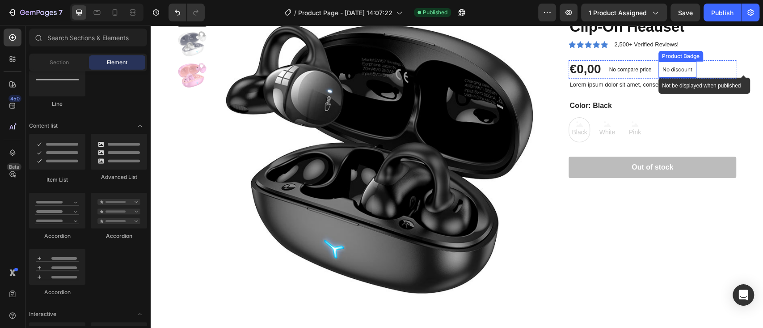
click at [676, 73] on div "No discount" at bounding box center [677, 69] width 37 height 15
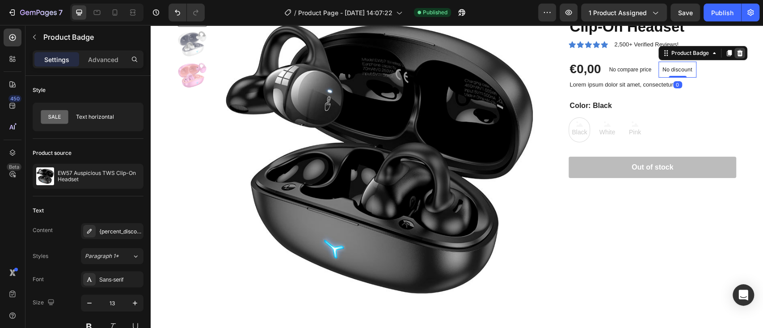
click at [737, 55] on icon at bounding box center [740, 53] width 6 height 6
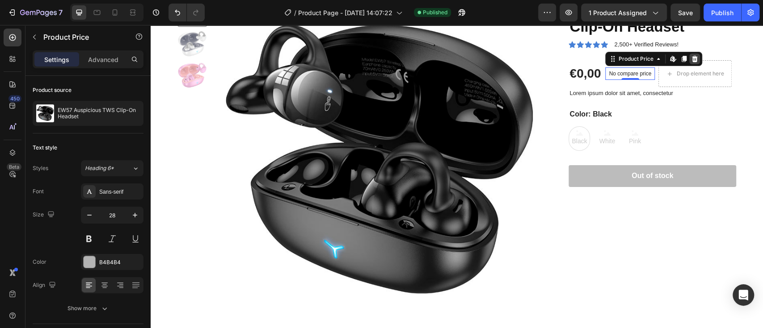
click at [692, 59] on icon at bounding box center [695, 59] width 6 height 6
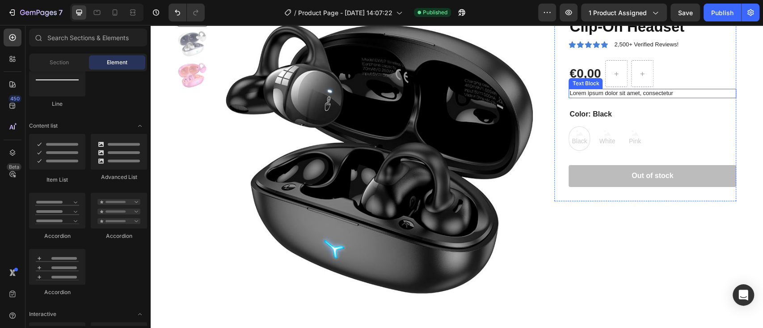
click at [675, 93] on p "Lorem ipsum dolor sit amet, consectetur" at bounding box center [652, 94] width 166 height 8
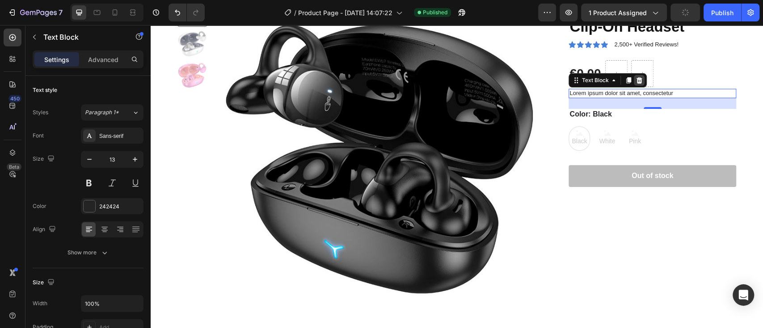
click at [635, 82] on icon at bounding box center [638, 80] width 7 height 7
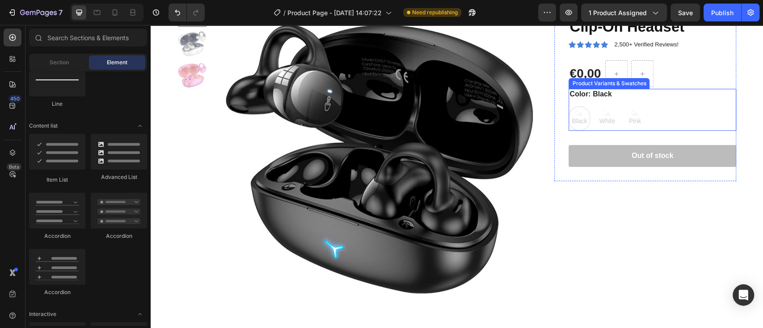
click at [651, 111] on div "Black Black Black White White White Pink Pink Pink" at bounding box center [652, 118] width 168 height 25
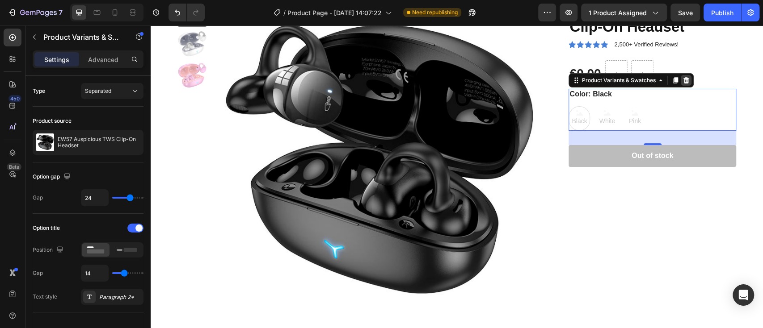
click at [683, 82] on icon at bounding box center [686, 80] width 6 height 6
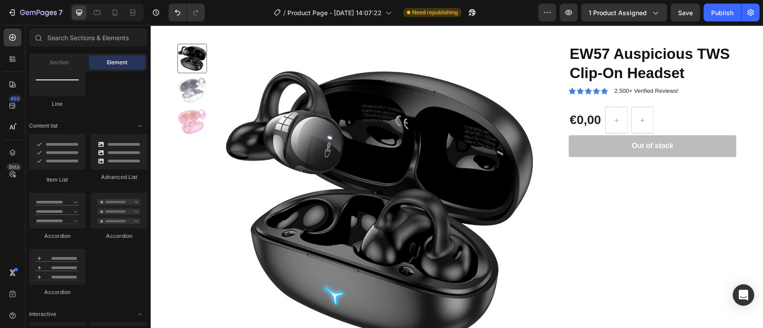
scroll to position [0, 0]
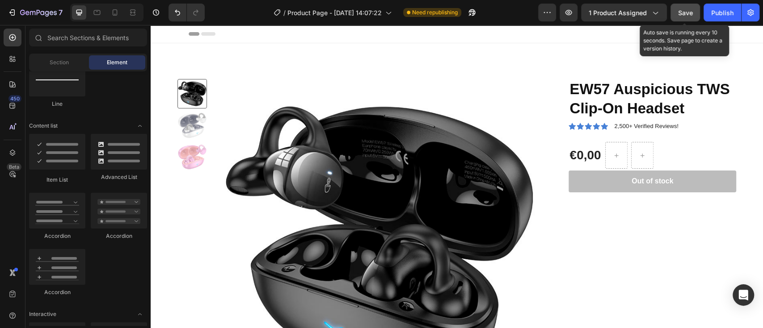
click at [677, 16] on button "Save" at bounding box center [684, 13] width 29 height 18
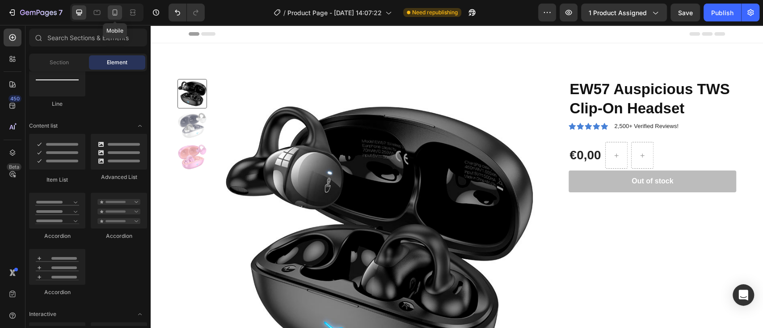
click at [114, 11] on icon at bounding box center [114, 12] width 9 height 9
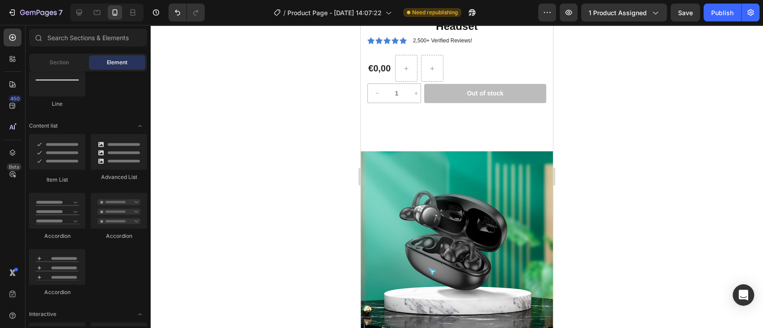
scroll to position [207, 0]
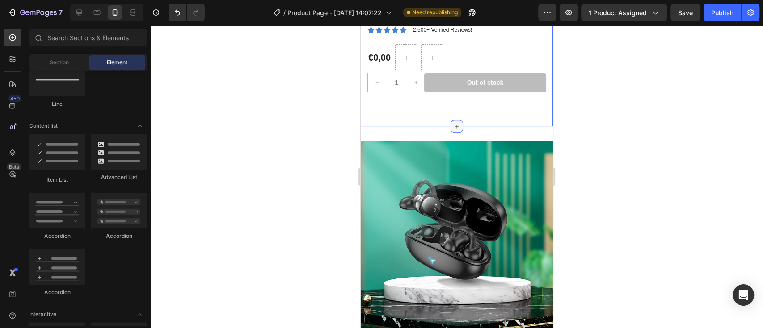
click at [453, 126] on icon at bounding box center [456, 126] width 7 height 7
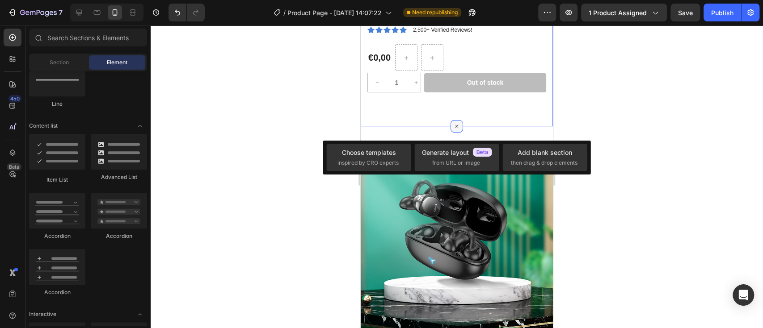
click at [453, 126] on icon at bounding box center [457, 127] width 10 height 10
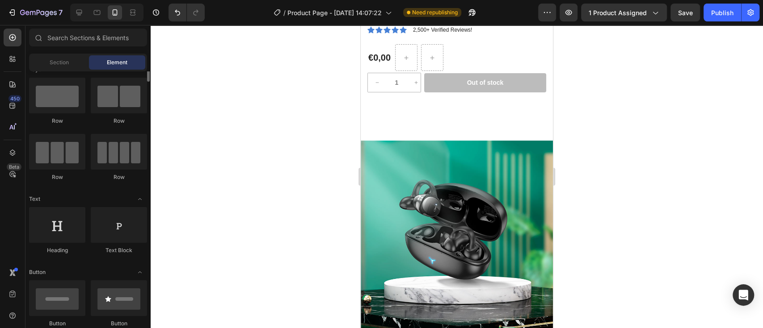
scroll to position [0, 0]
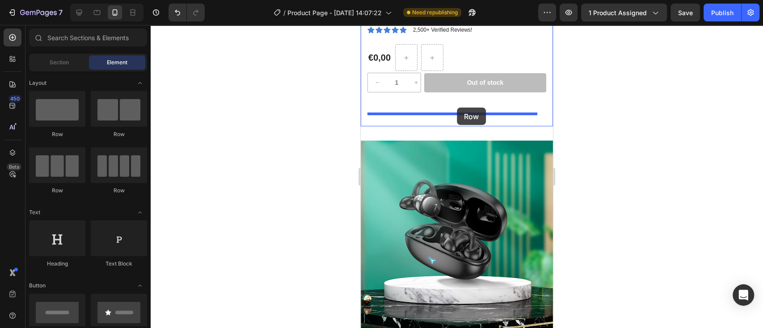
drag, startPoint x: 457, startPoint y: 108, endPoint x: 675, endPoint y: 130, distance: 219.3
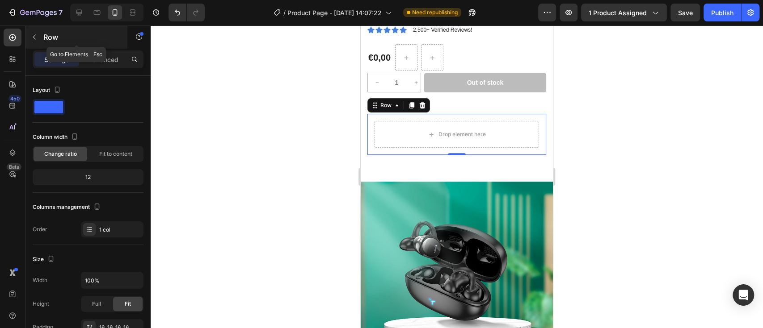
click at [34, 37] on icon "button" at bounding box center [34, 37] width 3 height 5
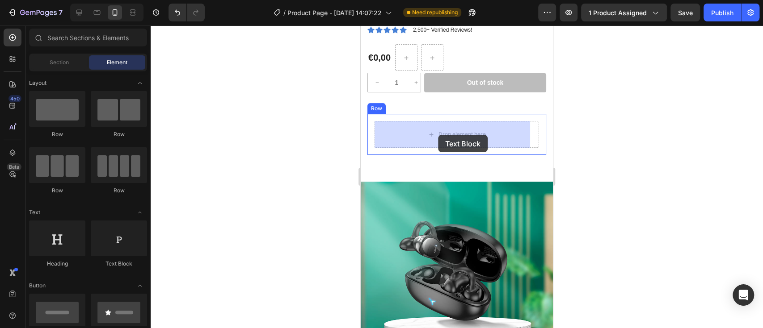
drag, startPoint x: 485, startPoint y: 284, endPoint x: 438, endPoint y: 135, distance: 157.0
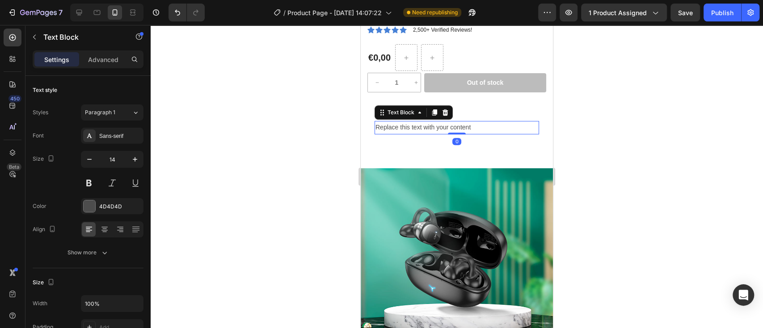
click at [475, 124] on div "Replace this text with your content" at bounding box center [456, 127] width 164 height 13
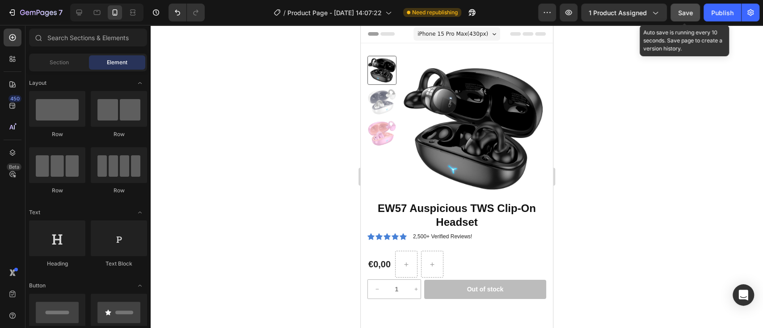
click at [687, 10] on span "Save" at bounding box center [685, 13] width 15 height 8
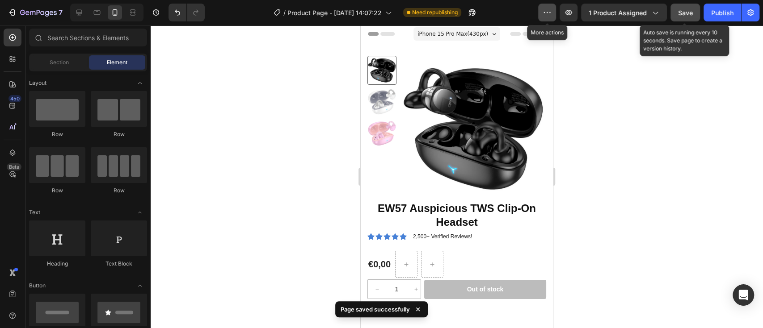
click at [548, 9] on icon "button" at bounding box center [547, 12] width 9 height 9
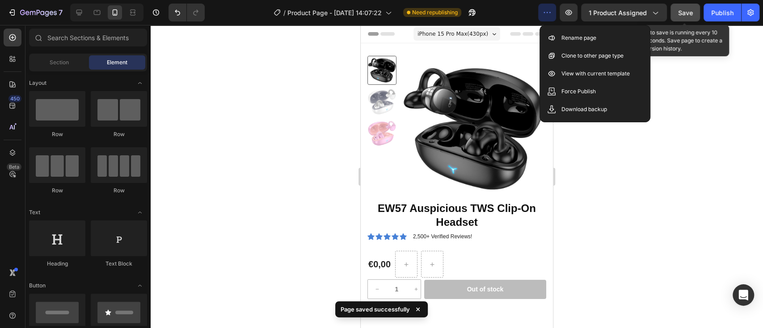
click at [548, 9] on icon "button" at bounding box center [547, 12] width 9 height 9
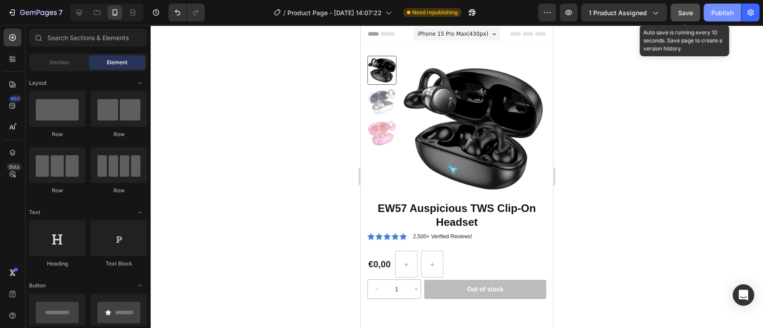
click at [721, 11] on div "Publish" at bounding box center [722, 12] width 22 height 9
click at [74, 9] on div at bounding box center [79, 12] width 14 height 14
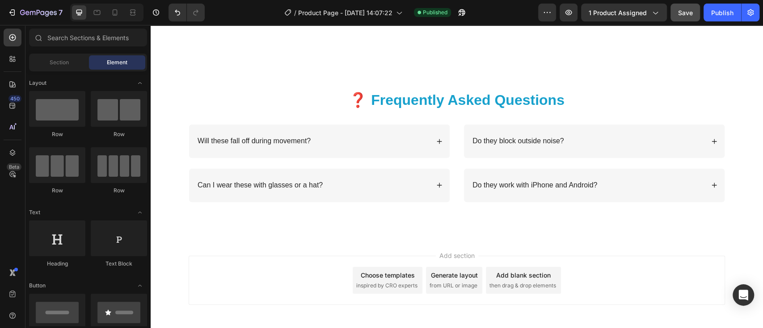
scroll to position [2139, 0]
